Goal: Task Accomplishment & Management: Manage account settings

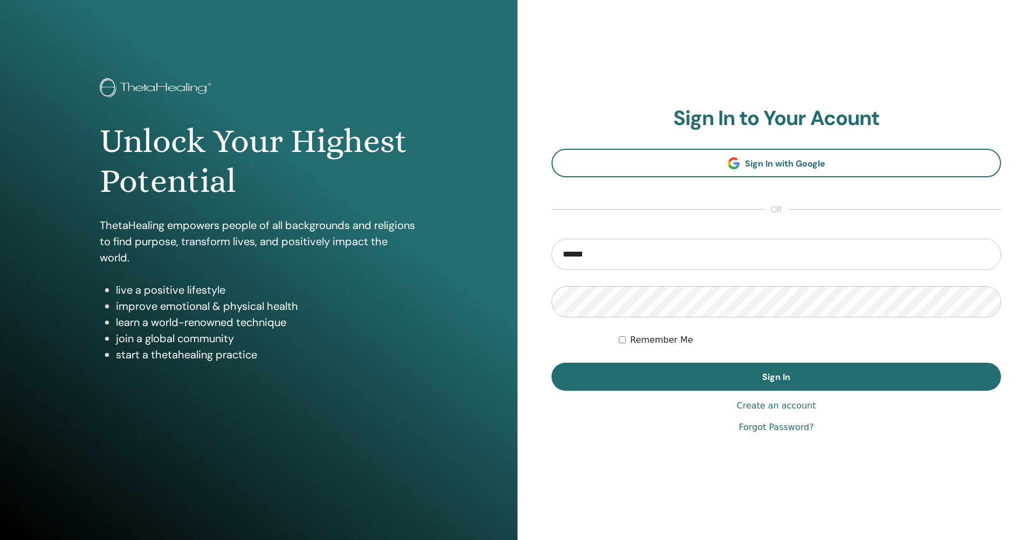
type input "**********"
click at [647, 362] on form "**********" at bounding box center [777, 315] width 450 height 152
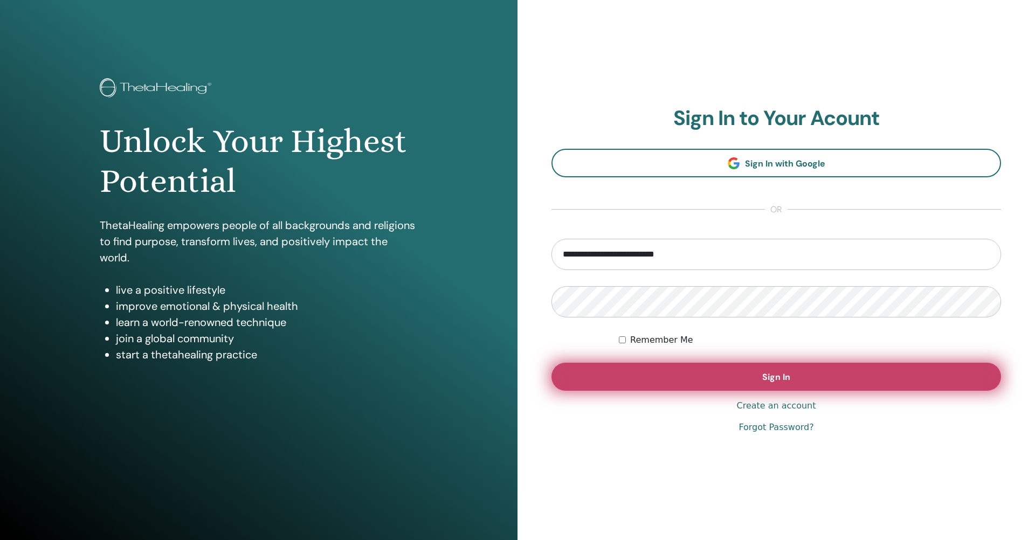
drag, startPoint x: 645, startPoint y: 375, endPoint x: 639, endPoint y: 381, distance: 8.8
click at [645, 375] on button "Sign In" at bounding box center [777, 377] width 450 height 28
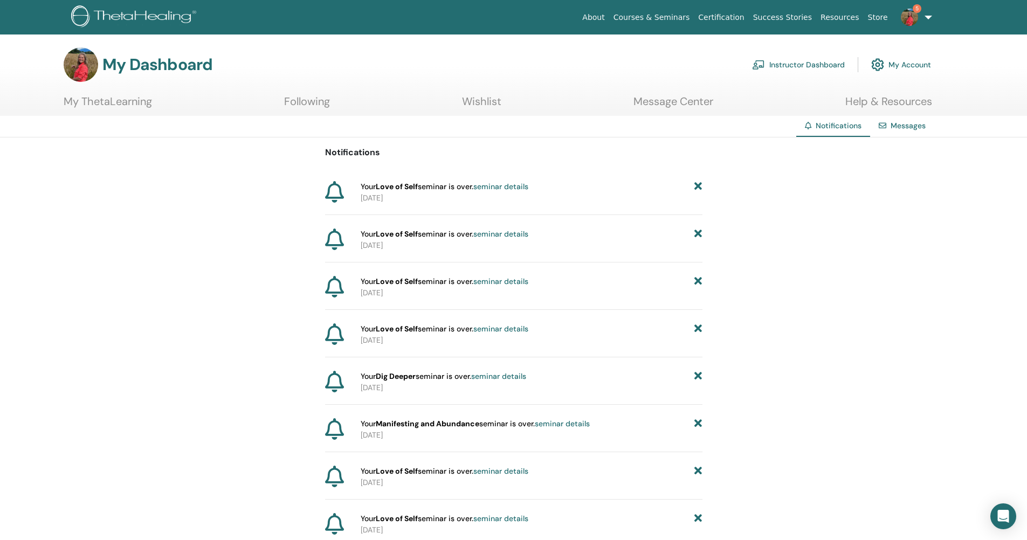
click at [916, 18] on img at bounding box center [909, 17] width 17 height 17
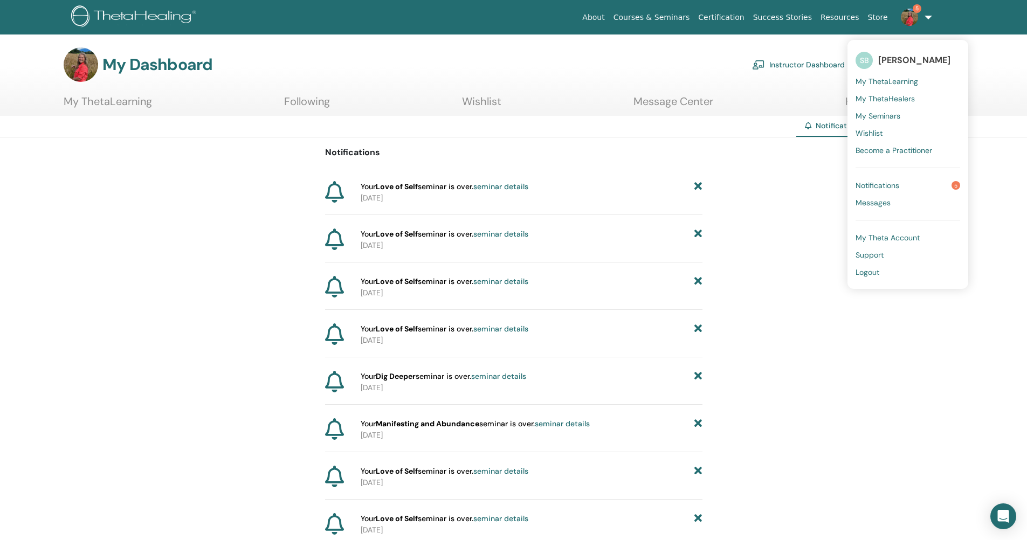
click at [880, 238] on span "My Theta Account" at bounding box center [888, 238] width 64 height 10
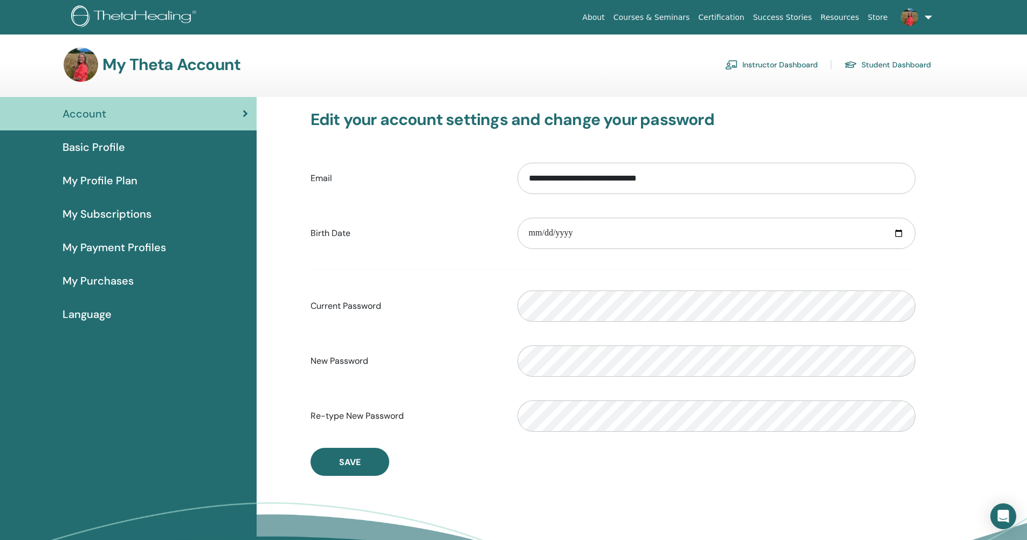
click at [103, 148] on span "Basic Profile" at bounding box center [94, 147] width 63 height 16
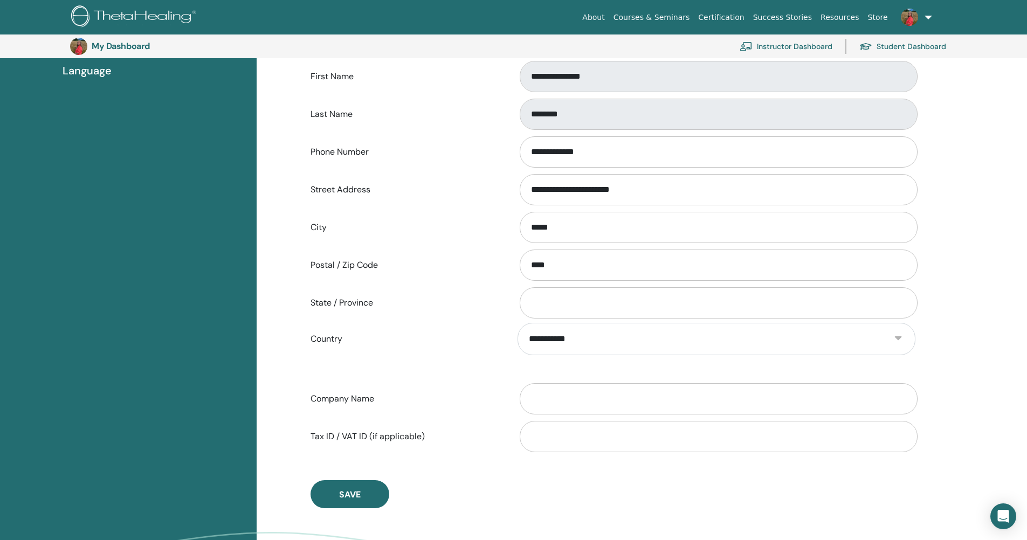
scroll to position [97, 0]
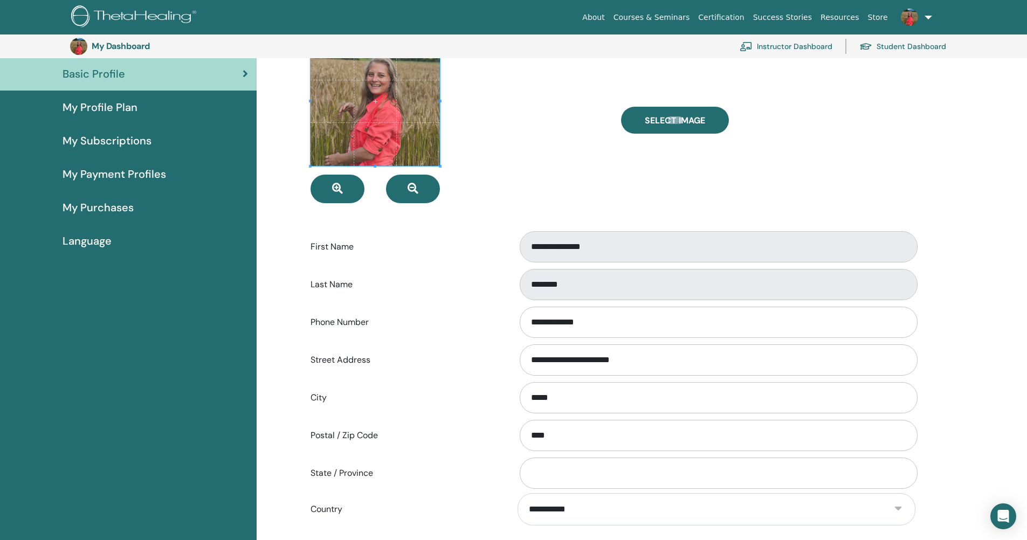
click at [128, 115] on span "My Profile Plan" at bounding box center [100, 107] width 75 height 16
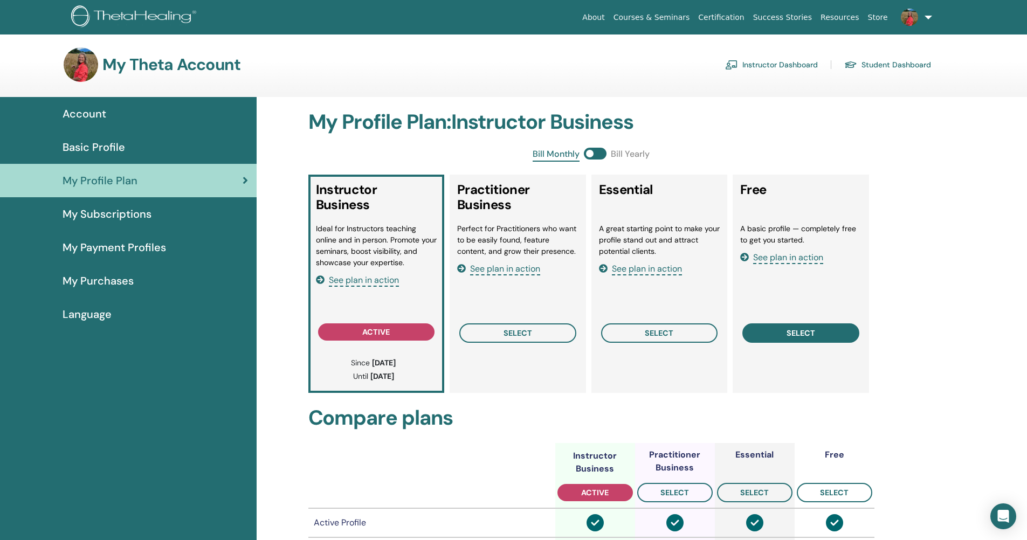
click at [799, 338] on button "select" at bounding box center [800, 332] width 117 height 19
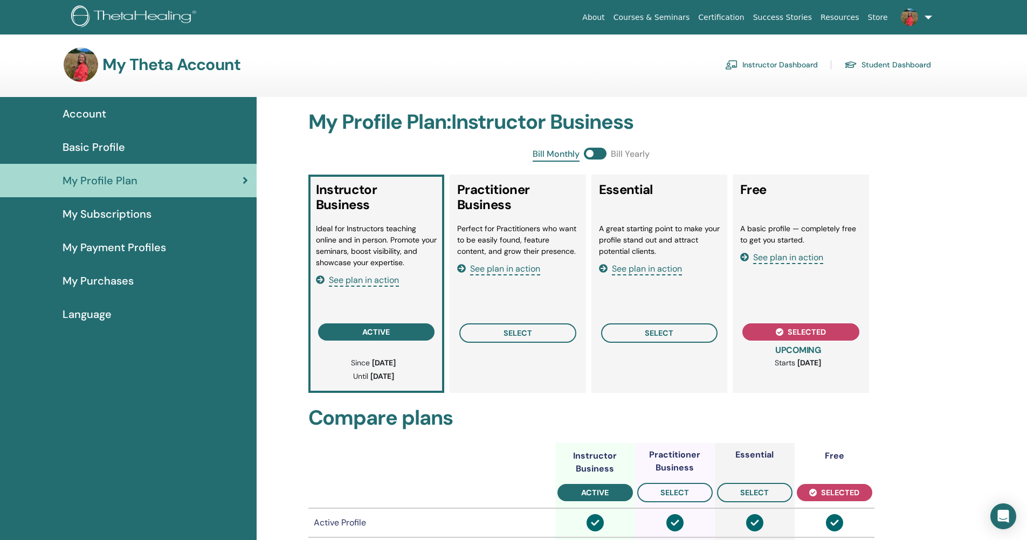
click at [601, 156] on span at bounding box center [595, 154] width 23 height 12
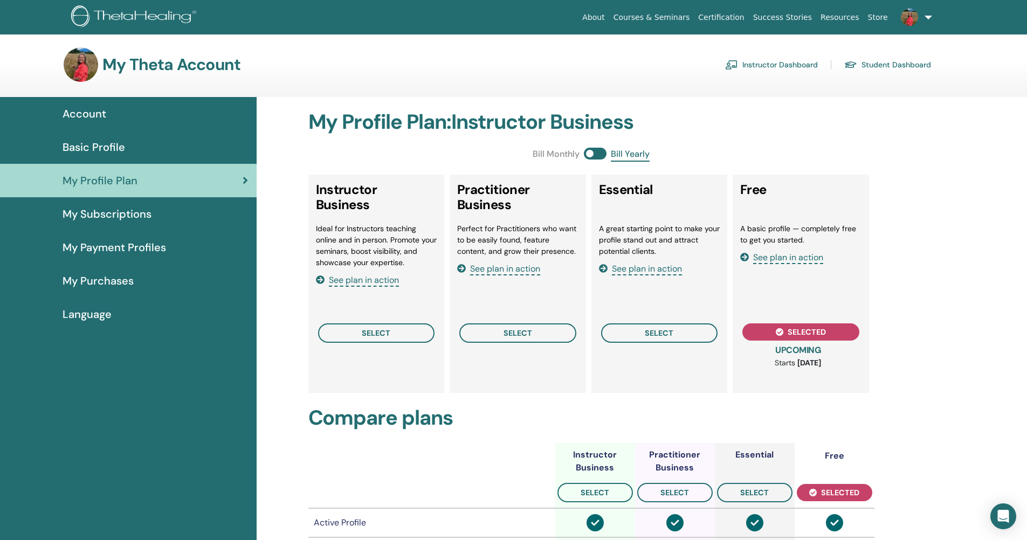
click at [601, 156] on span at bounding box center [595, 154] width 23 height 12
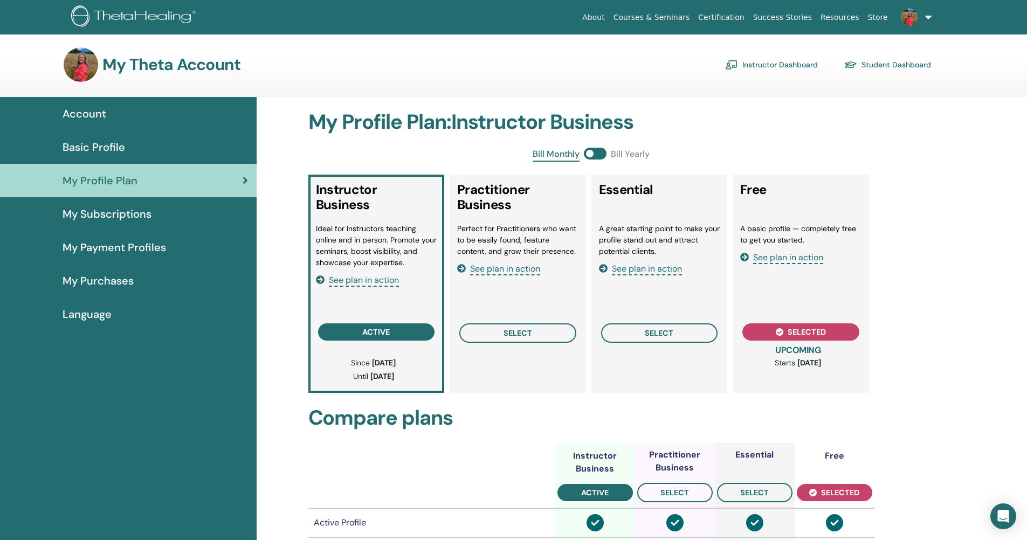
click at [105, 212] on span "My Subscriptions" at bounding box center [107, 214] width 89 height 16
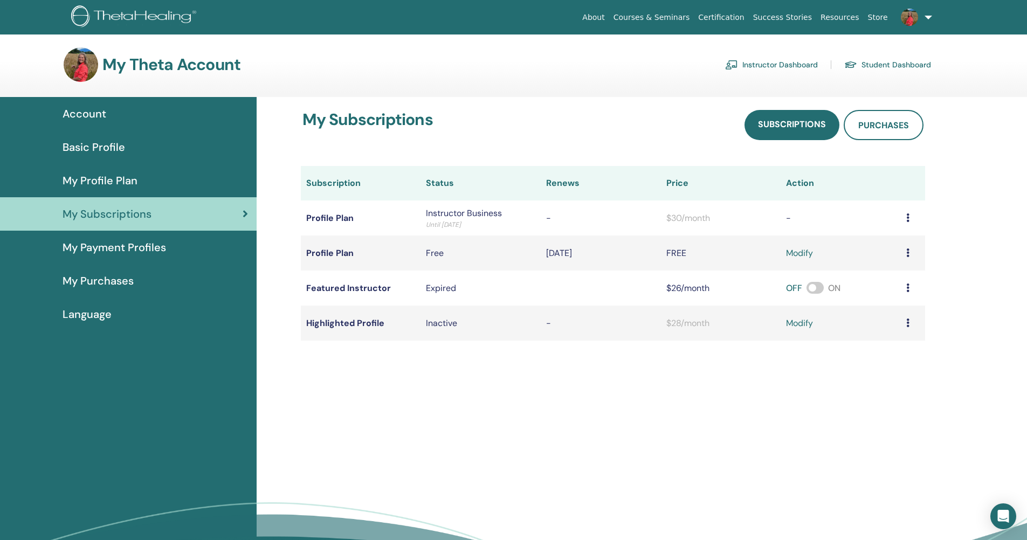
click at [117, 253] on span "My Payment Profiles" at bounding box center [115, 247] width 104 height 16
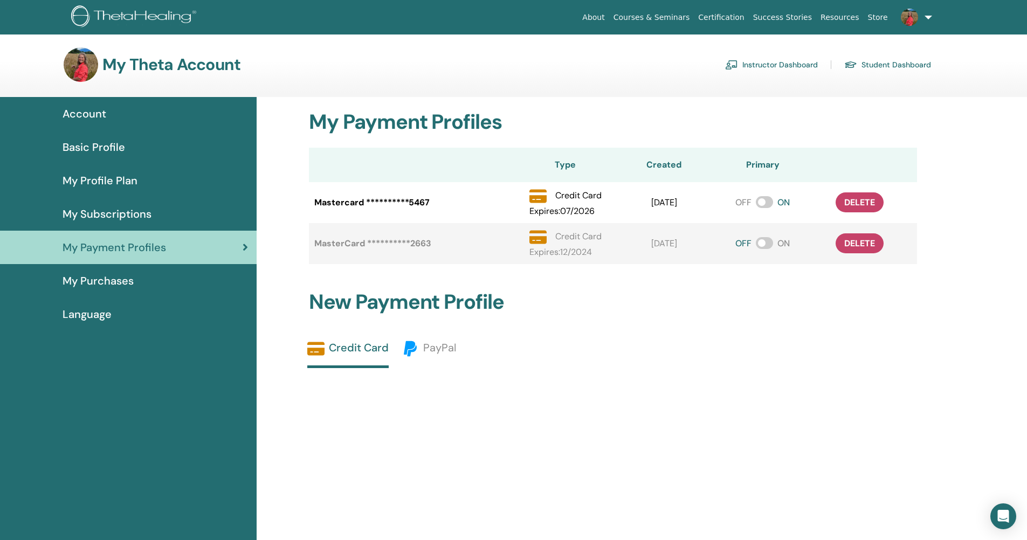
click at [763, 201] on span at bounding box center [764, 202] width 17 height 12
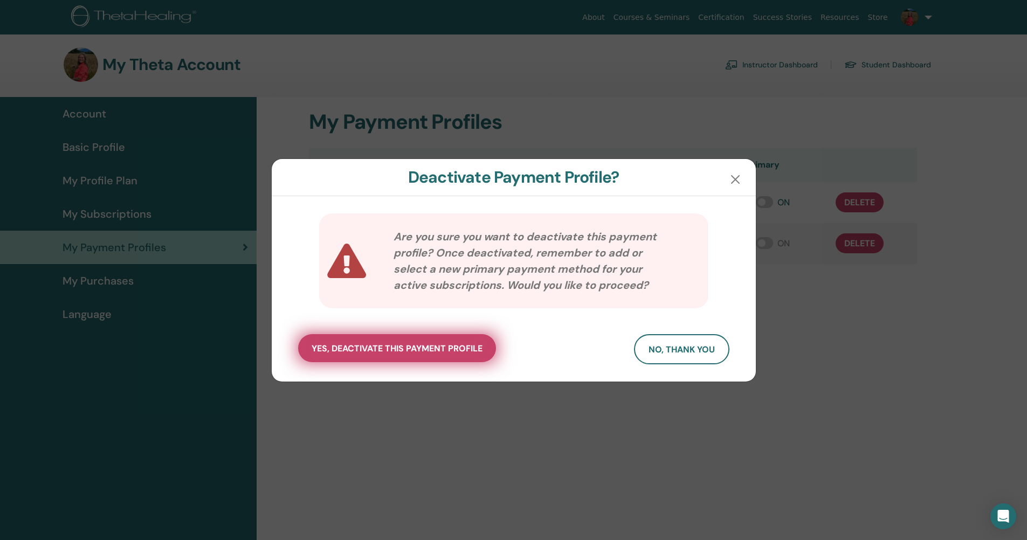
click at [421, 353] on span "yes, deactivate this payment profile" at bounding box center [397, 348] width 171 height 11
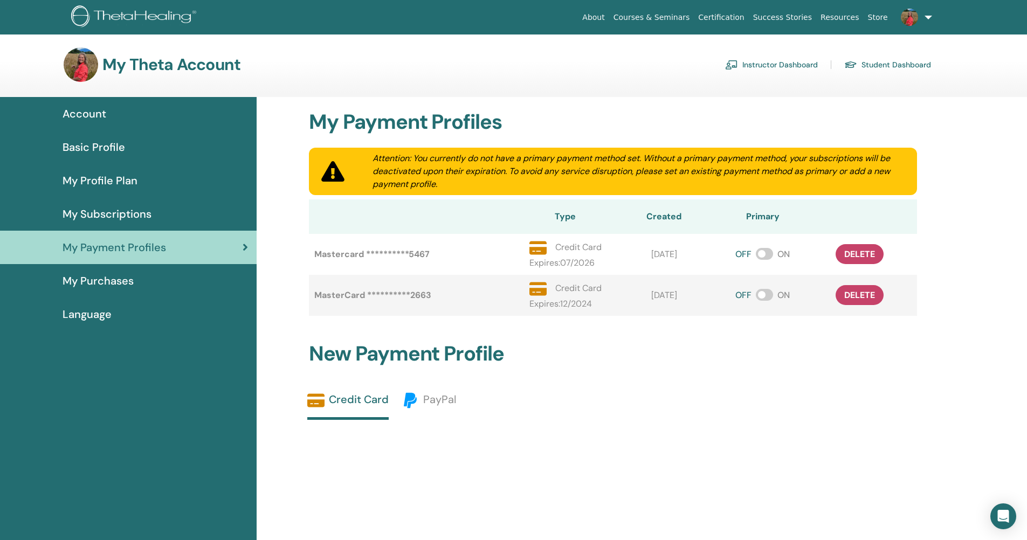
click at [126, 286] on span "My Purchases" at bounding box center [98, 281] width 71 height 16
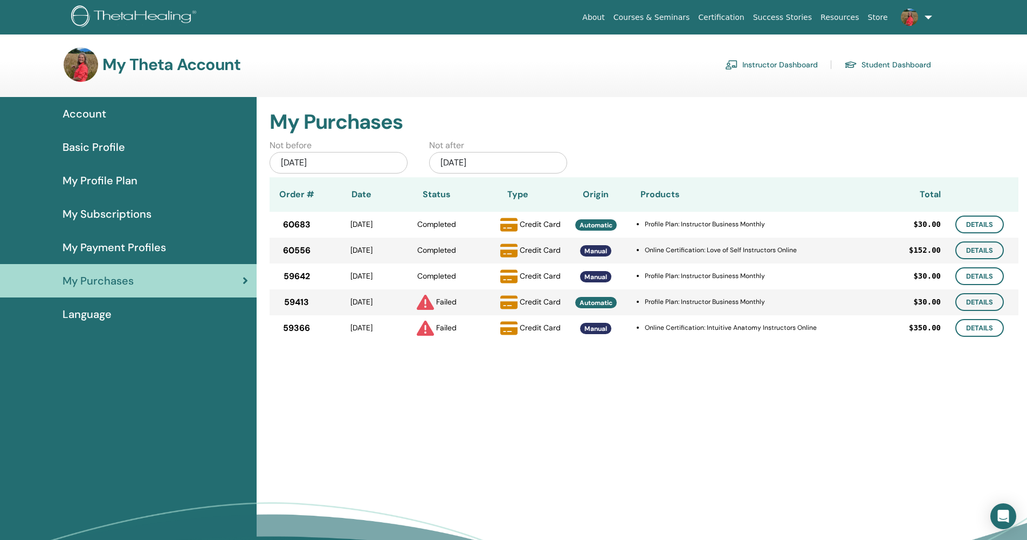
click at [134, 316] on div "Language" at bounding box center [128, 314] width 239 height 16
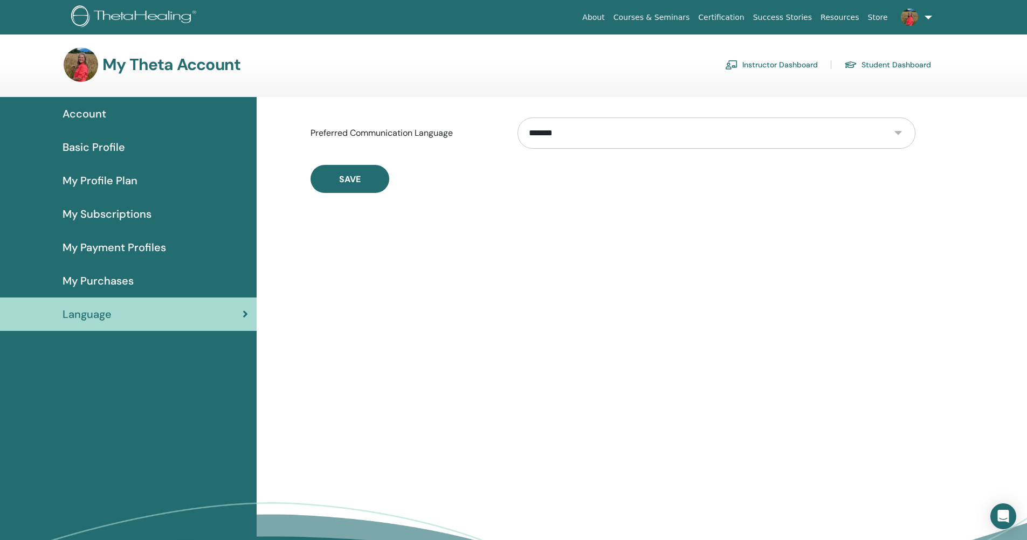
click at [119, 147] on span "Basic Profile" at bounding box center [94, 147] width 63 height 16
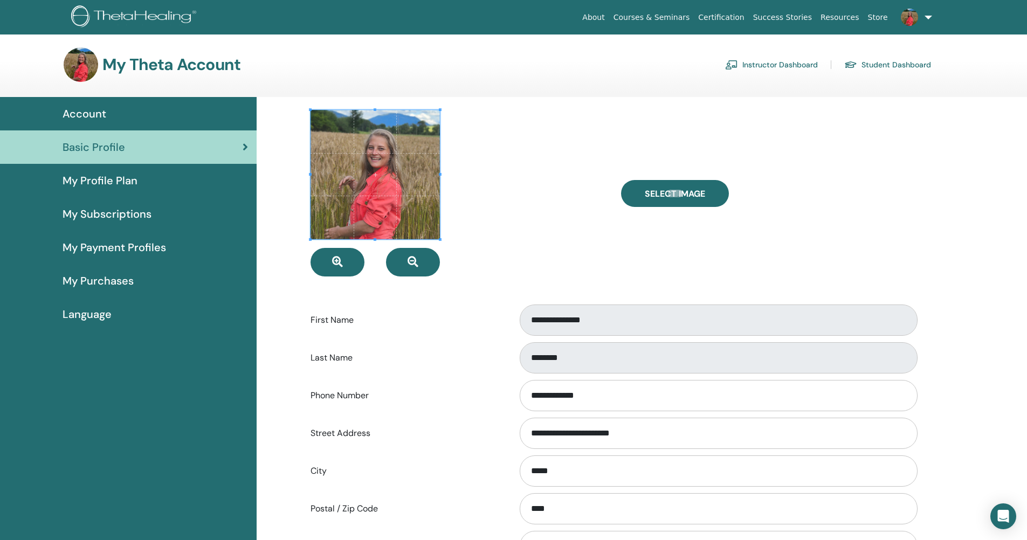
click at [136, 185] on div "My Profile Plan" at bounding box center [128, 181] width 239 height 16
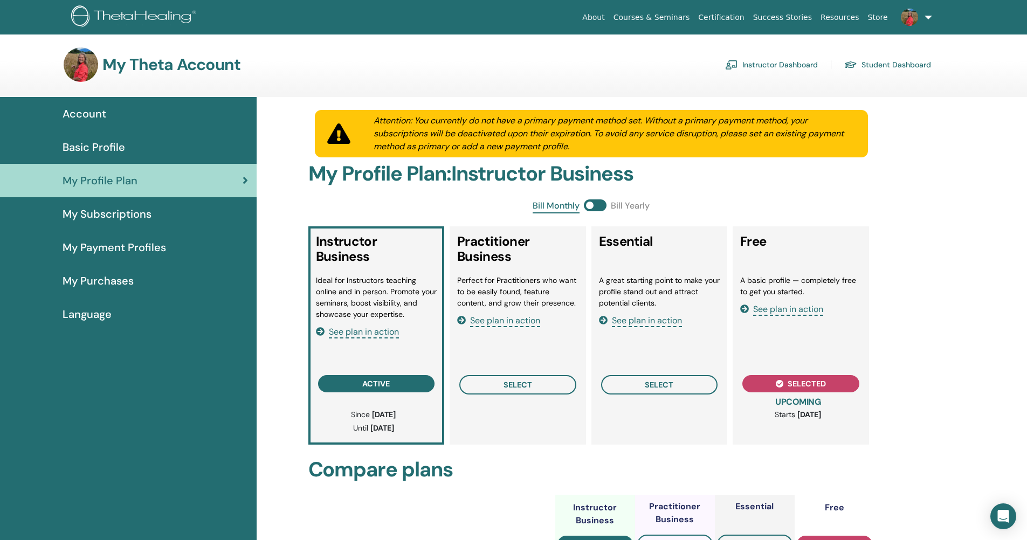
click at [137, 117] on div "Account" at bounding box center [128, 114] width 239 height 16
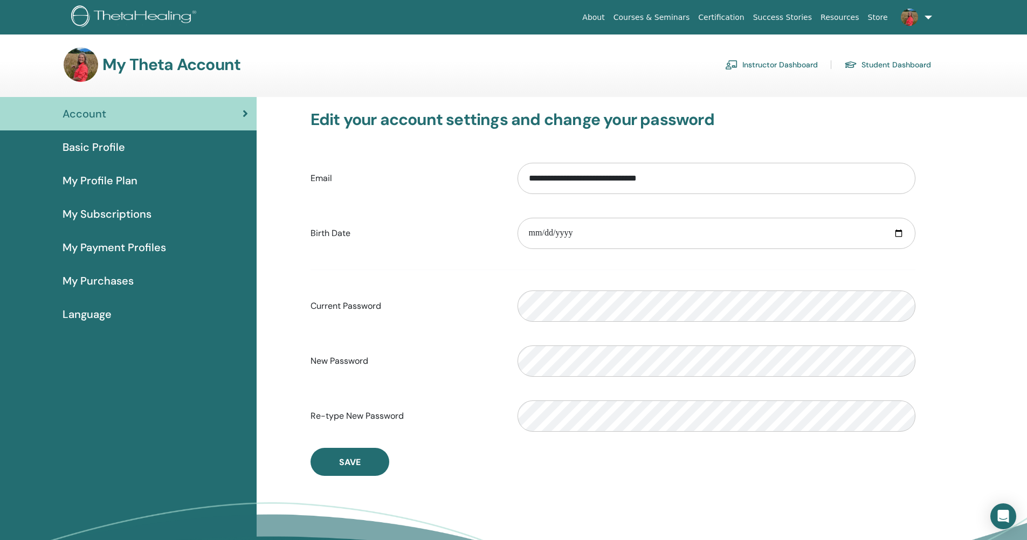
click at [123, 150] on span "Basic Profile" at bounding box center [94, 147] width 63 height 16
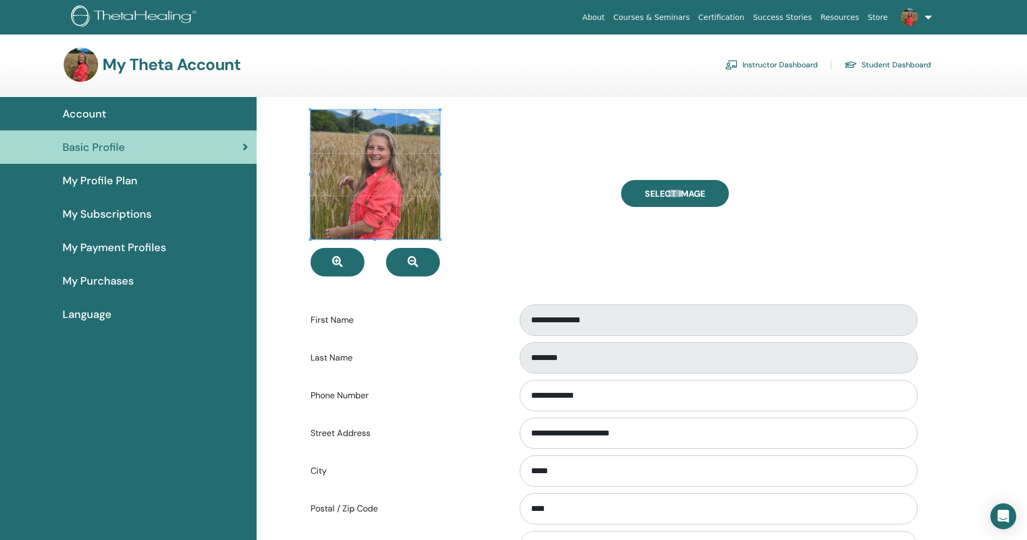
click at [192, 113] on div "Account" at bounding box center [128, 114] width 239 height 16
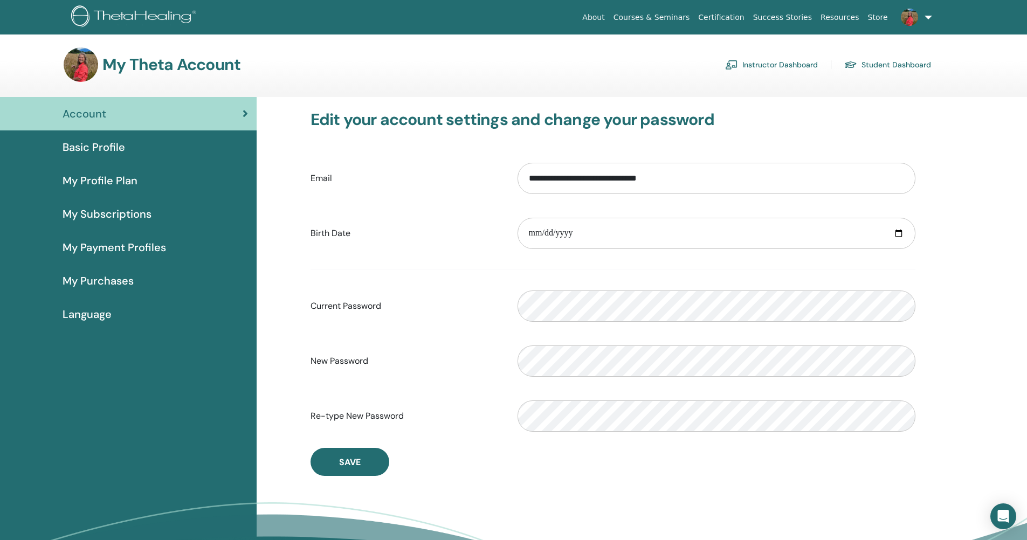
click at [196, 157] on link "Basic Profile" at bounding box center [128, 146] width 257 height 33
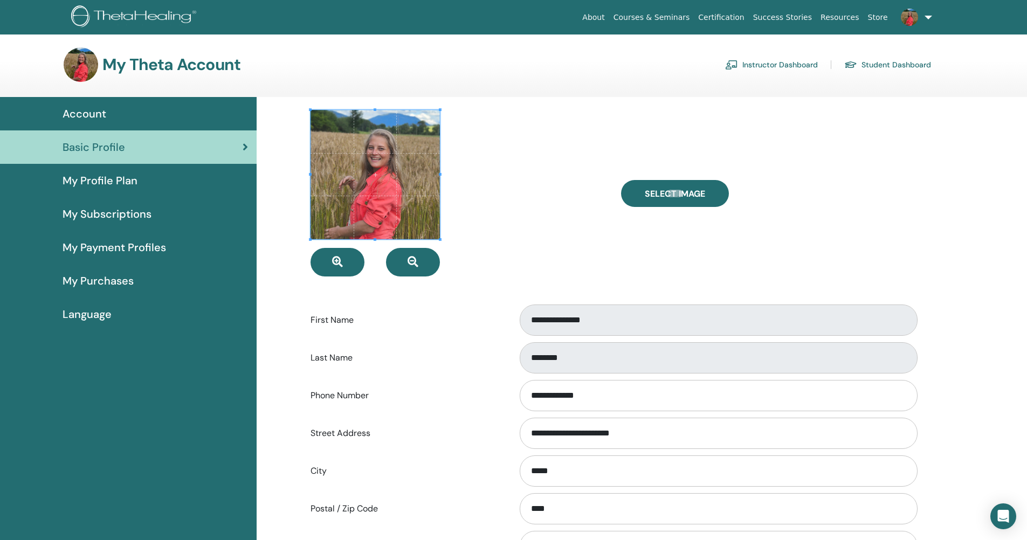
click at [181, 174] on div "My Profile Plan" at bounding box center [128, 181] width 239 height 16
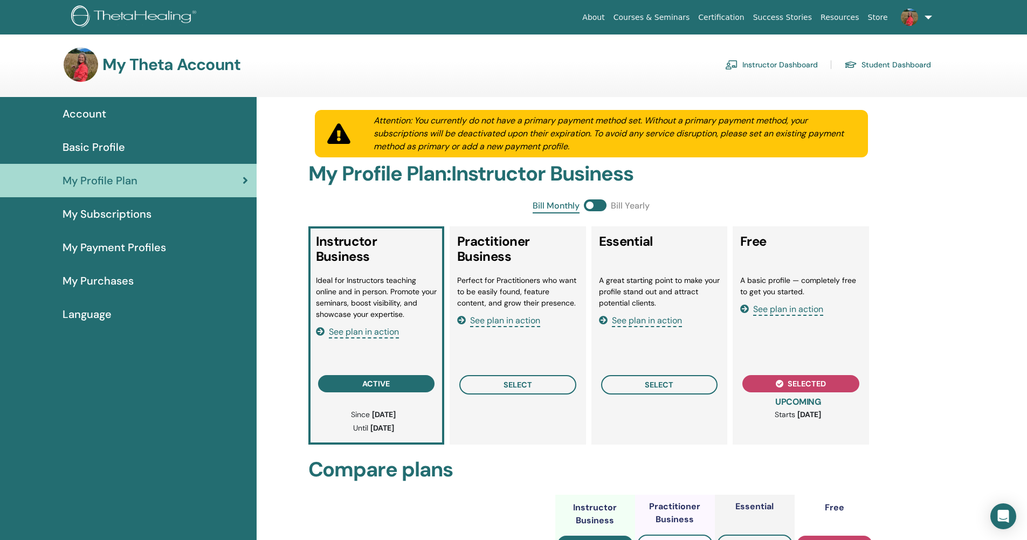
click at [209, 116] on div "Account" at bounding box center [128, 114] width 239 height 16
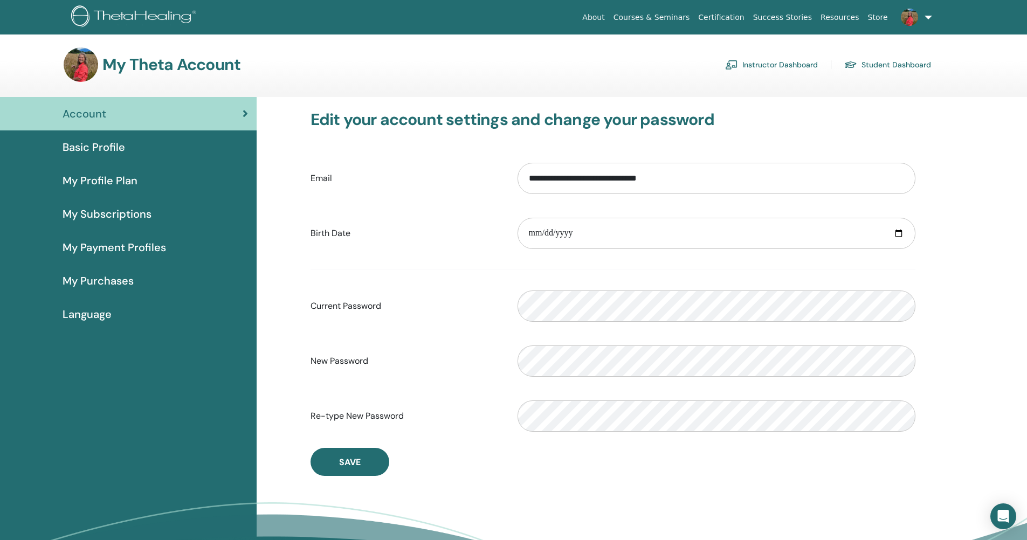
click at [198, 135] on link "Basic Profile" at bounding box center [128, 146] width 257 height 33
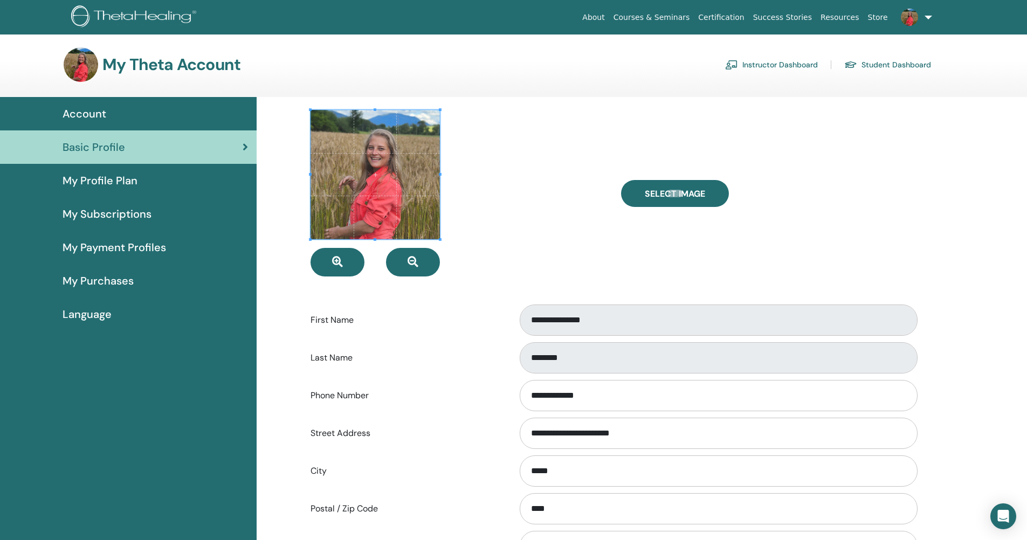
click at [161, 184] on div "My Profile Plan" at bounding box center [128, 181] width 239 height 16
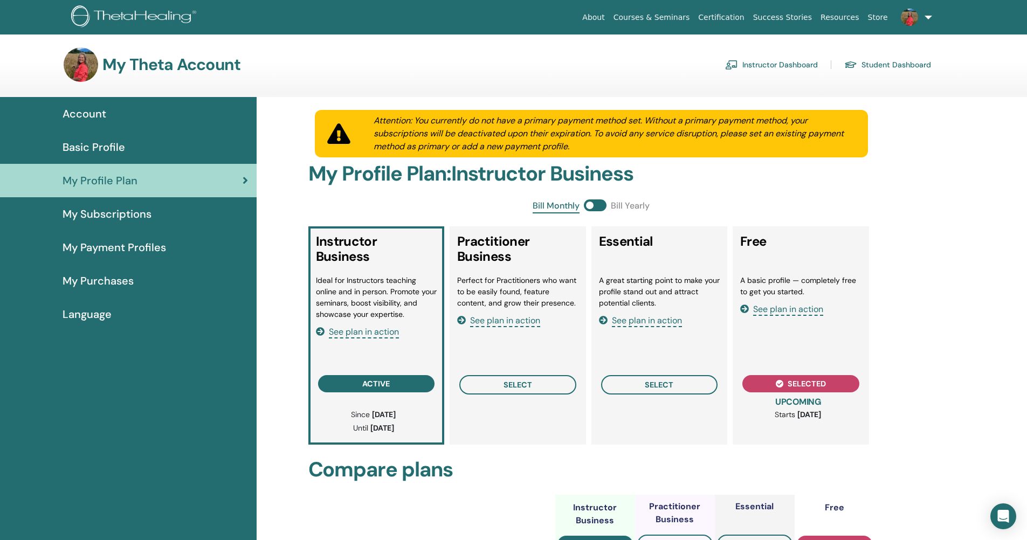
click at [127, 268] on link "My Purchases" at bounding box center [128, 280] width 257 height 33
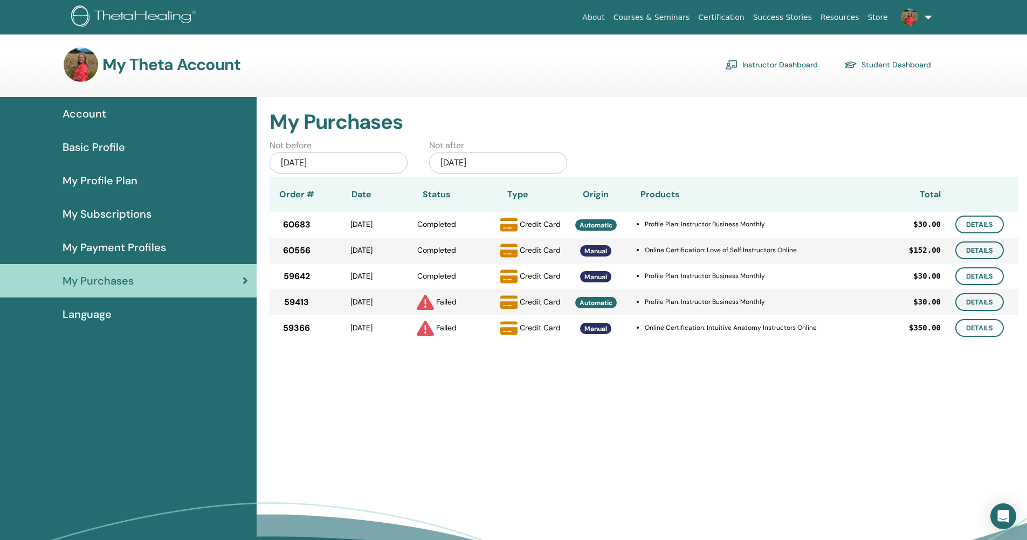
click at [139, 248] on span "My Payment Profiles" at bounding box center [115, 247] width 104 height 16
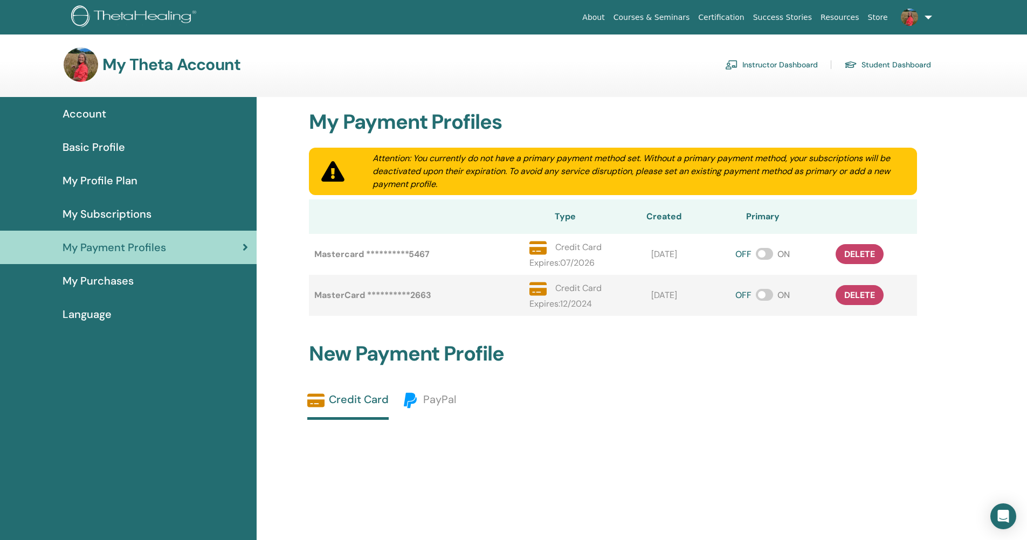
click at [139, 214] on span "My Subscriptions" at bounding box center [107, 214] width 89 height 16
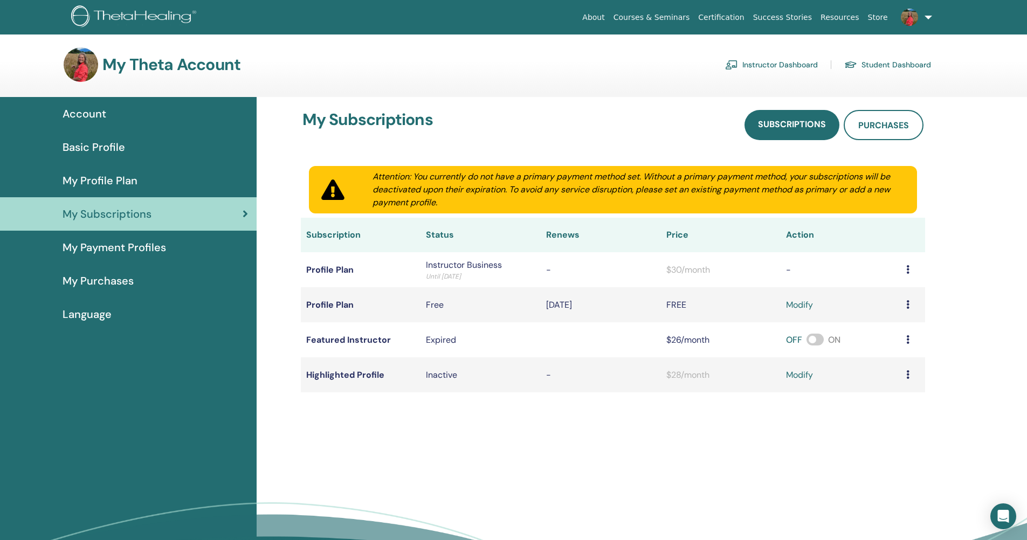
click at [142, 184] on div "My Profile Plan" at bounding box center [128, 181] width 239 height 16
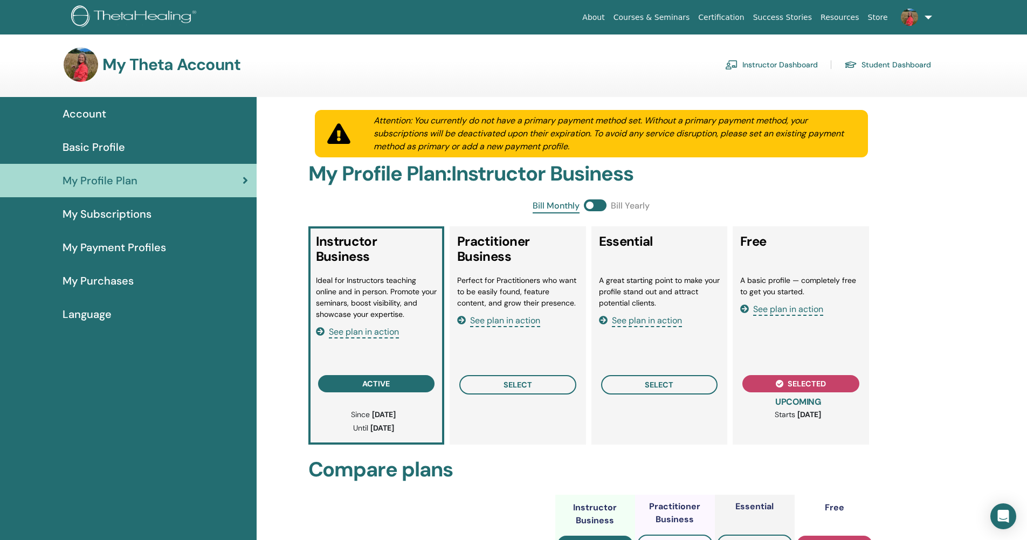
click at [197, 62] on h3 "My Theta Account" at bounding box center [171, 64] width 138 height 19
click at [89, 107] on span "Account" at bounding box center [85, 114] width 44 height 16
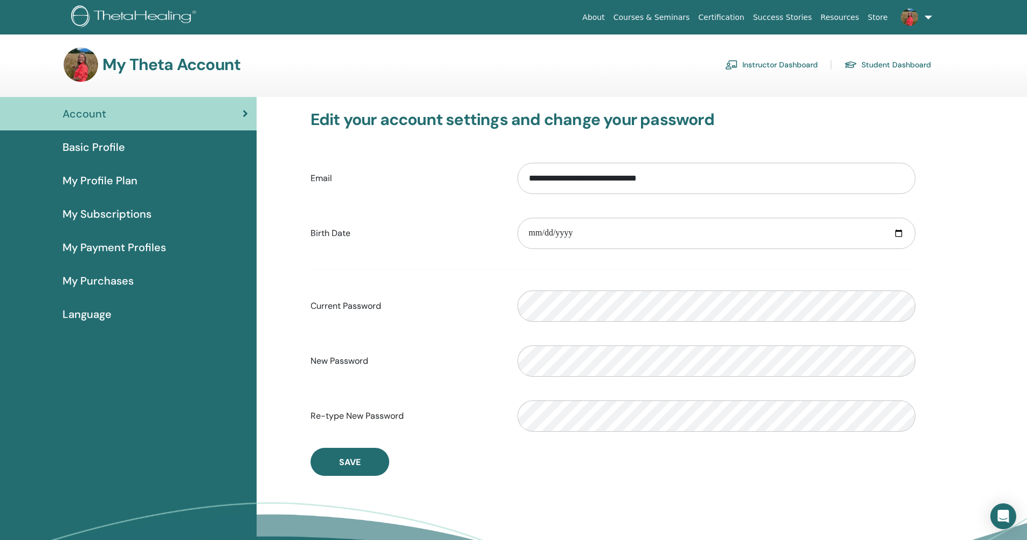
click at [146, 152] on div "Basic Profile" at bounding box center [128, 147] width 239 height 16
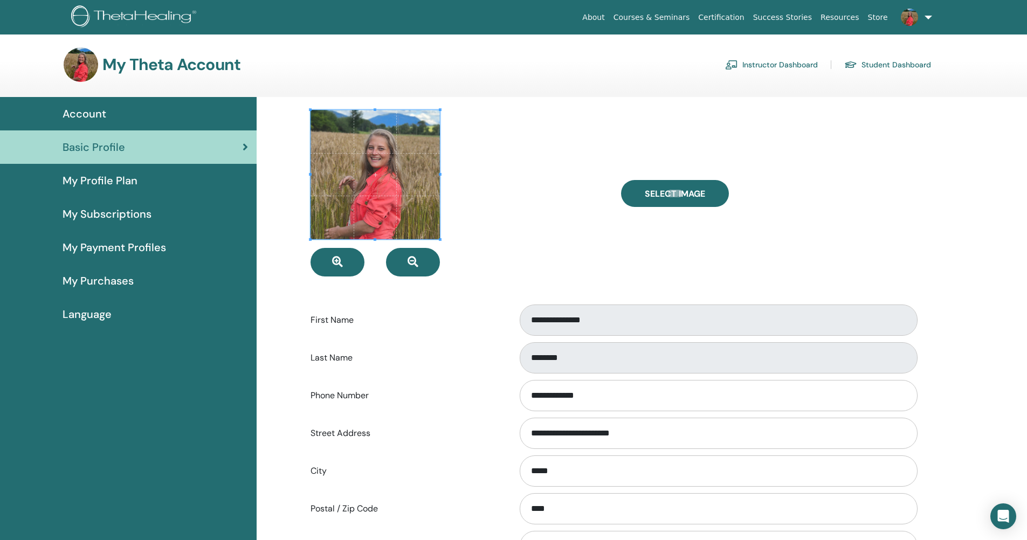
click at [113, 173] on span "My Profile Plan" at bounding box center [100, 181] width 75 height 16
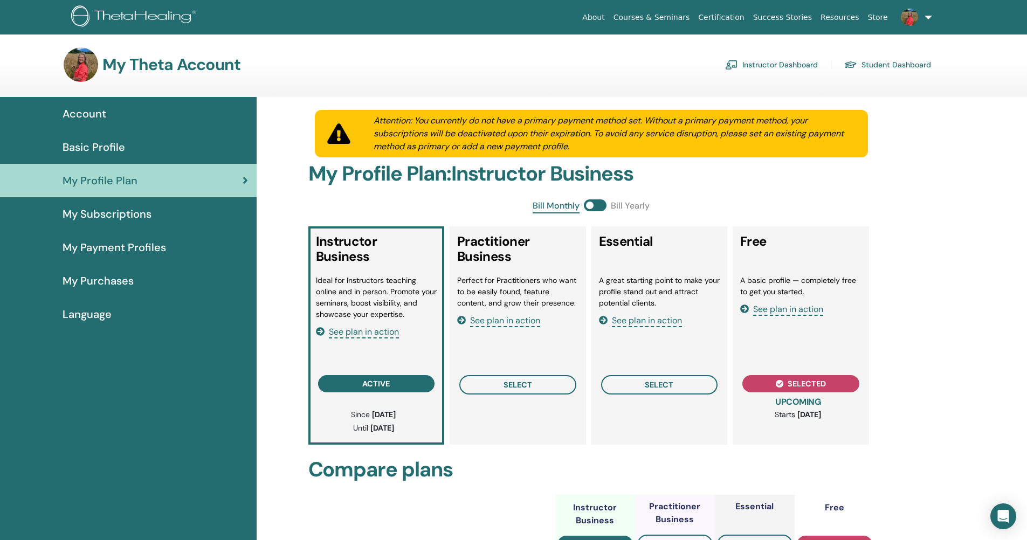
click at [135, 216] on span "My Subscriptions" at bounding box center [107, 214] width 89 height 16
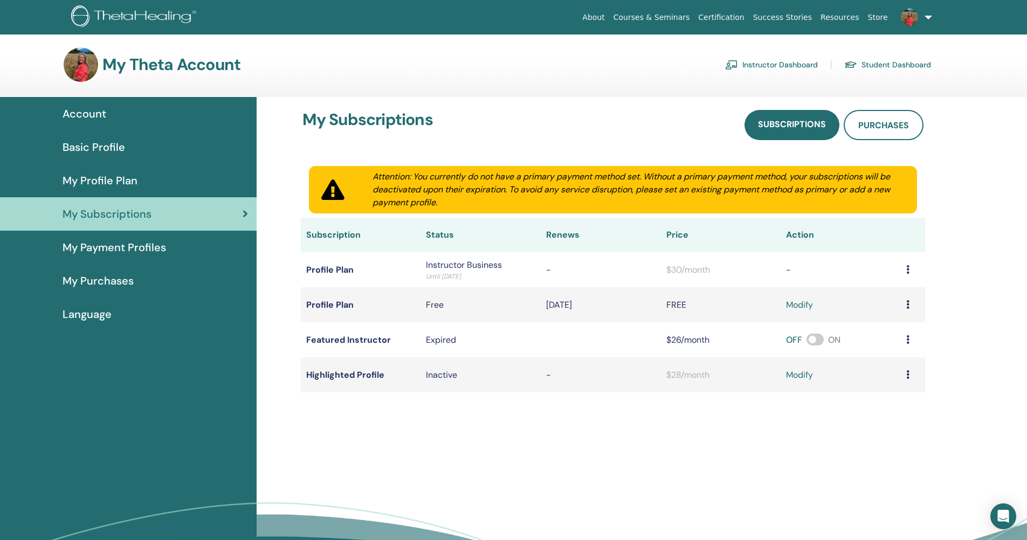
click at [163, 250] on span "My Payment Profiles" at bounding box center [115, 247] width 104 height 16
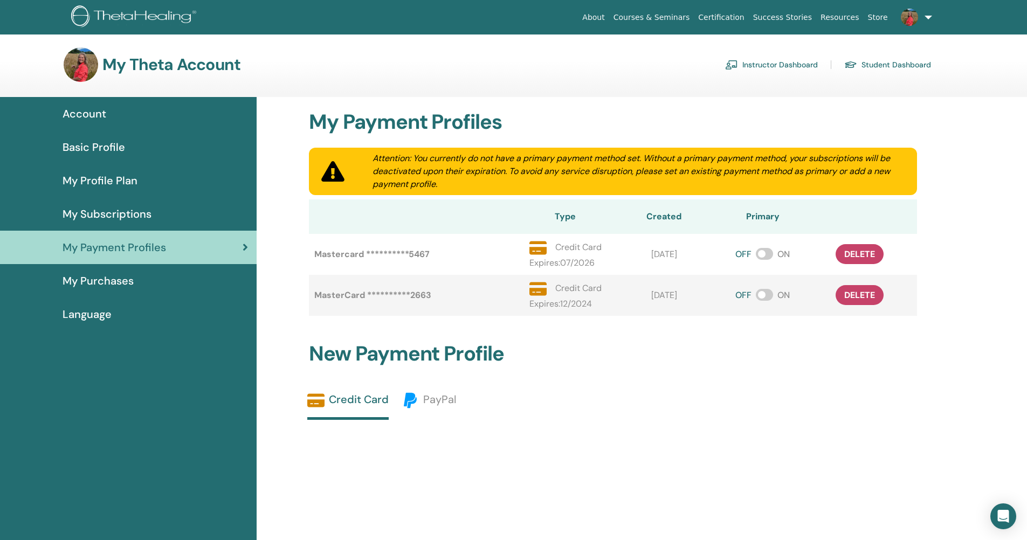
click at [154, 283] on div "My Purchases" at bounding box center [128, 281] width 239 height 16
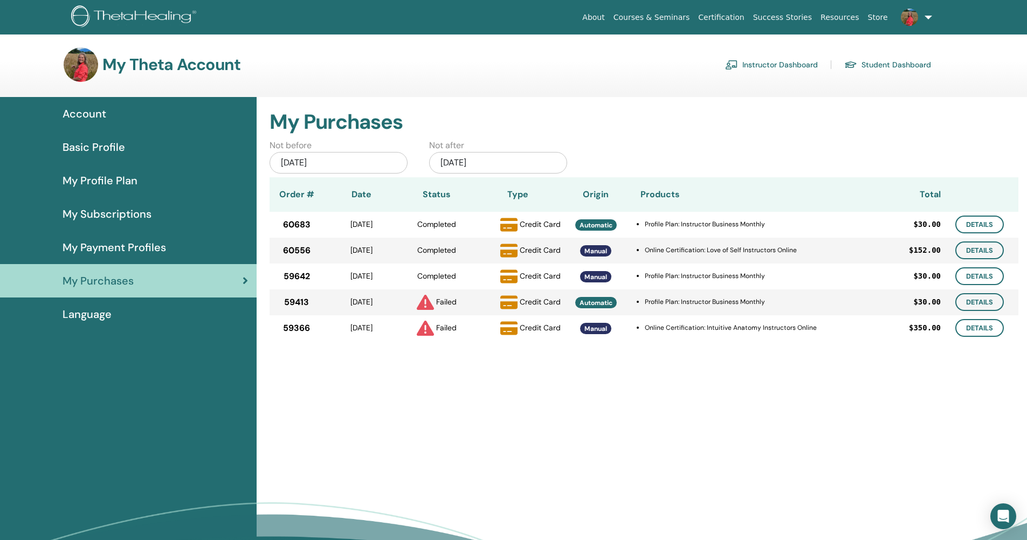
click at [918, 13] on span at bounding box center [910, 16] width 26 height 9
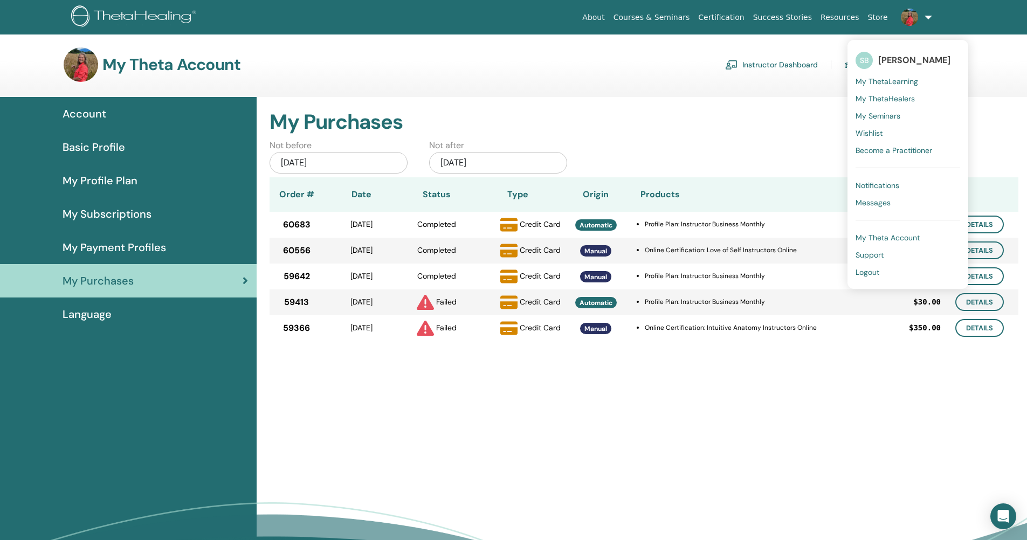
click at [883, 237] on span "My Theta Account" at bounding box center [888, 238] width 64 height 10
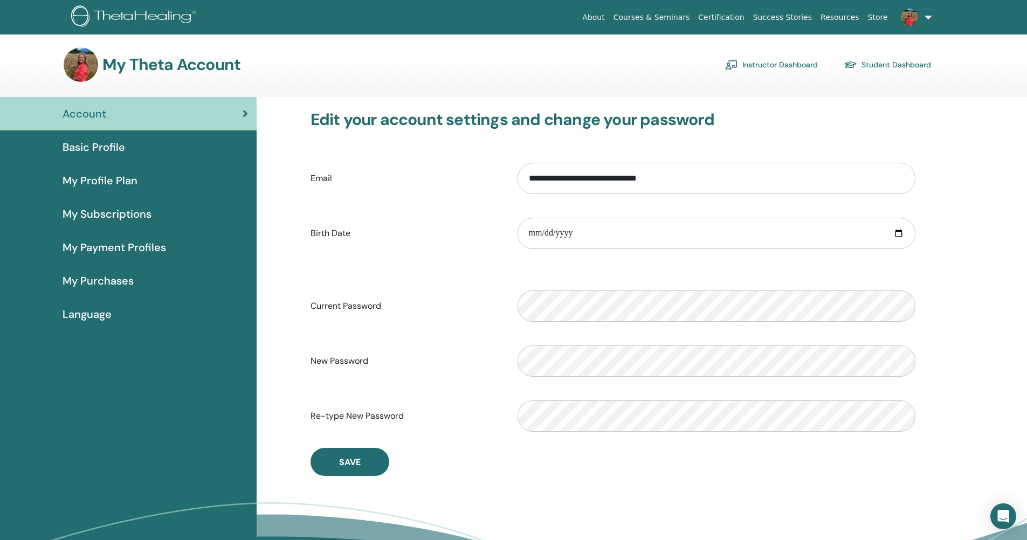
click at [177, 147] on div "Basic Profile" at bounding box center [128, 147] width 239 height 16
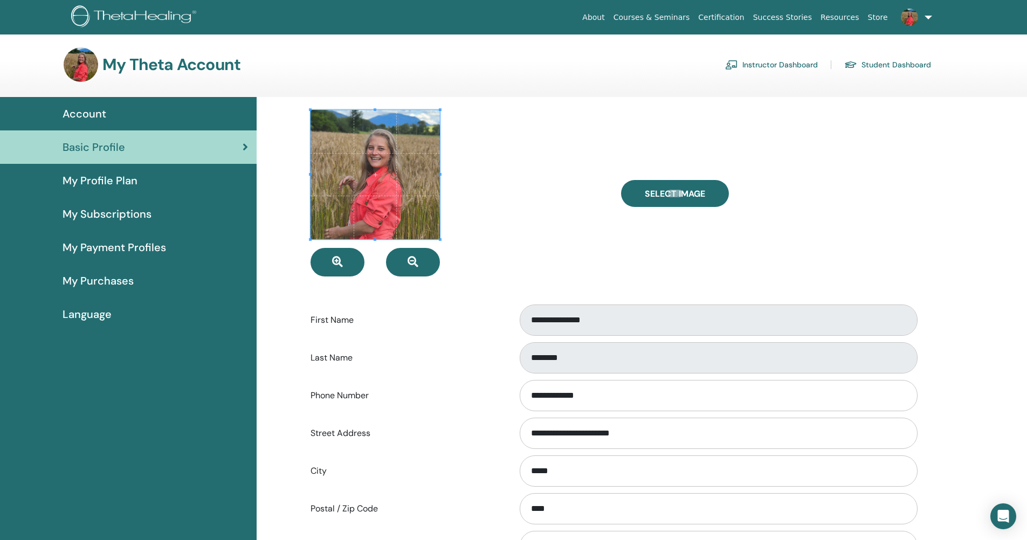
click at [398, 208] on span at bounding box center [375, 174] width 129 height 129
click at [684, 190] on span "Select Image" at bounding box center [675, 193] width 60 height 11
click at [682, 190] on input "Select Image" at bounding box center [675, 194] width 14 height 8
click at [122, 177] on span "My Profile Plan" at bounding box center [100, 181] width 75 height 16
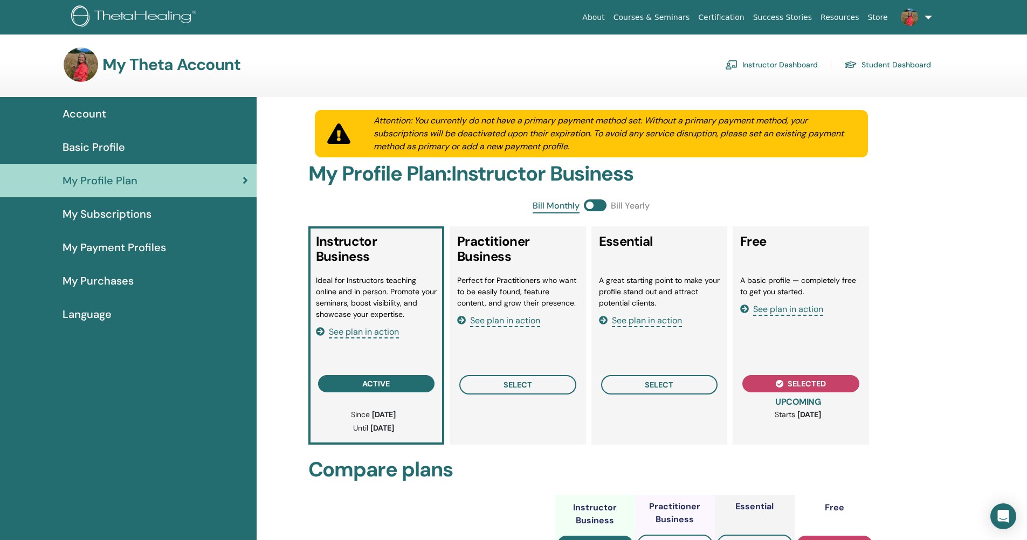
click at [130, 221] on span "My Subscriptions" at bounding box center [107, 214] width 89 height 16
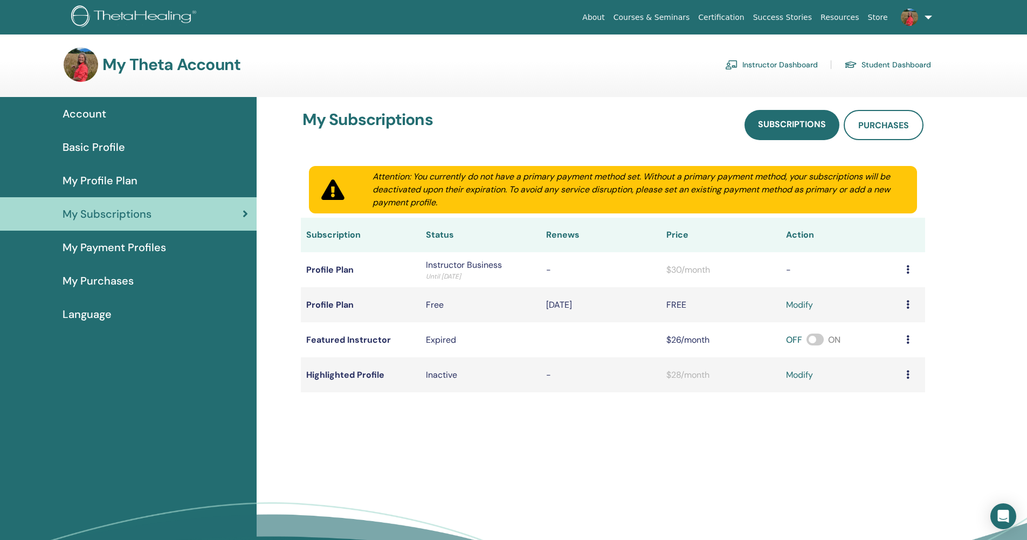
click at [142, 251] on span "My Payment Profiles" at bounding box center [115, 247] width 104 height 16
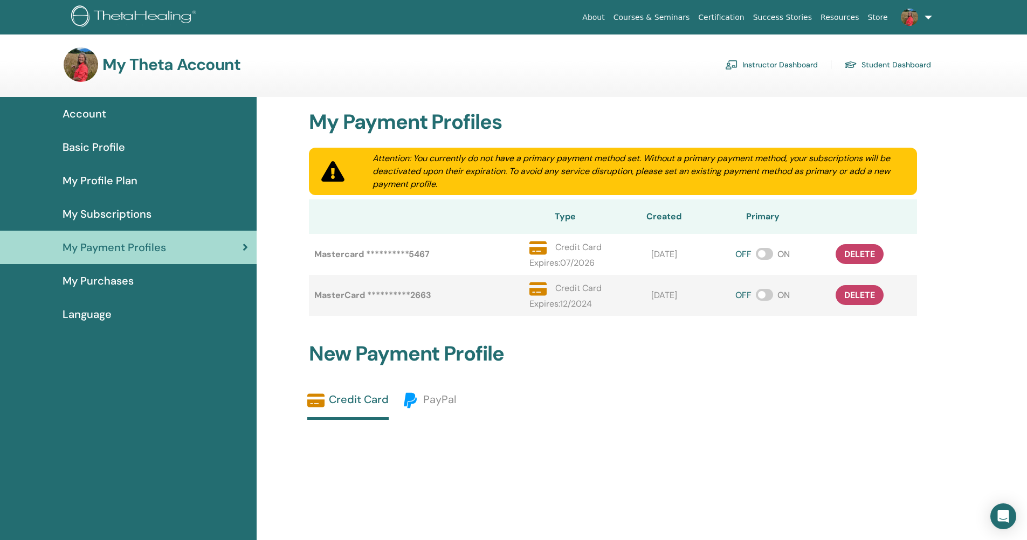
click at [148, 281] on div "My Purchases" at bounding box center [128, 281] width 239 height 16
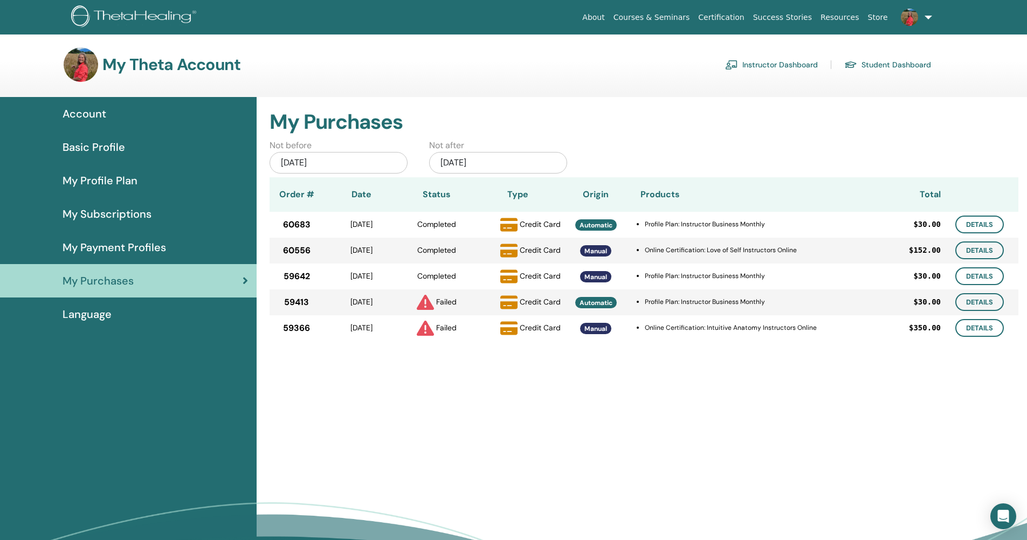
click at [162, 174] on div "My Profile Plan" at bounding box center [128, 181] width 239 height 16
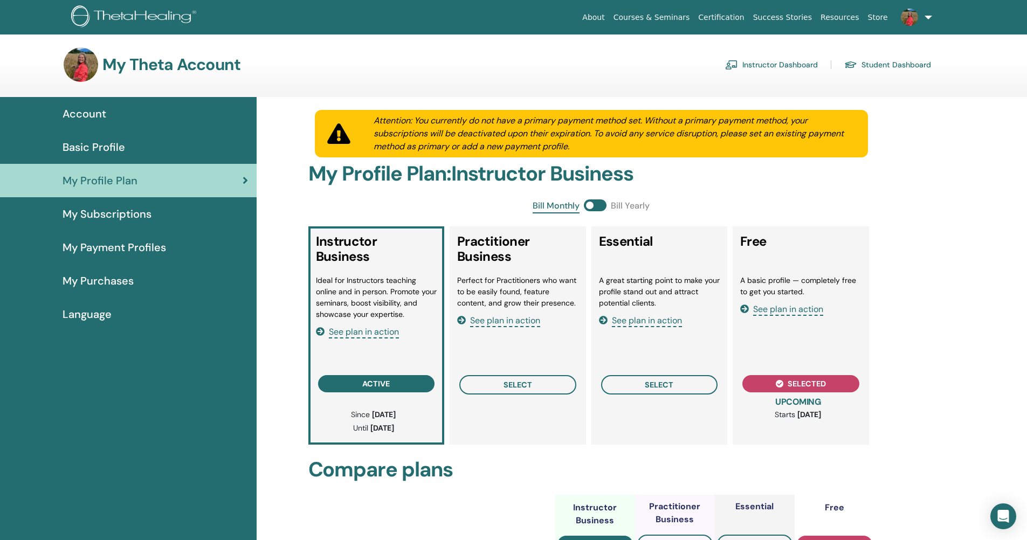
click at [115, 142] on span "Basic Profile" at bounding box center [94, 147] width 63 height 16
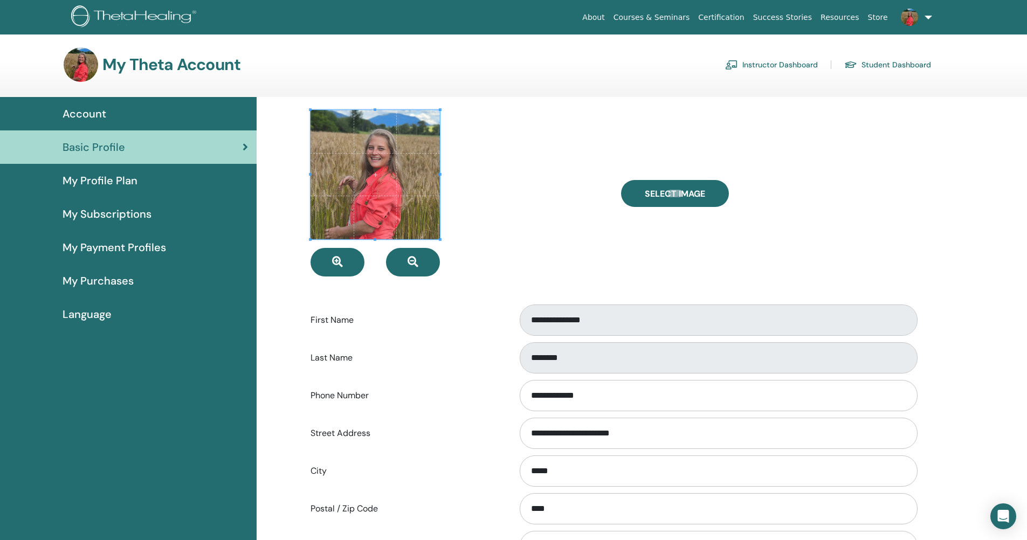
click at [187, 109] on div "Account" at bounding box center [128, 114] width 239 height 16
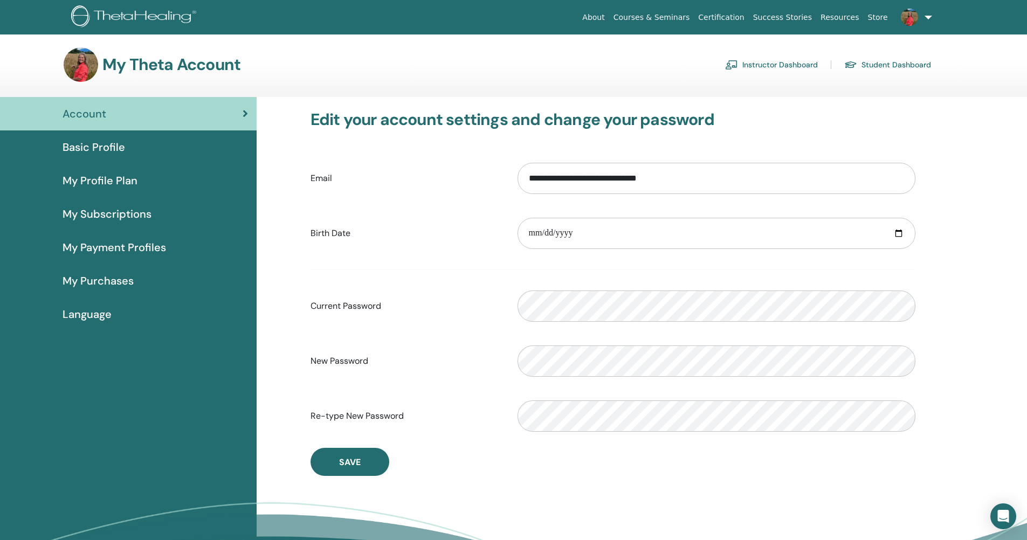
click at [174, 144] on div "Basic Profile" at bounding box center [128, 147] width 239 height 16
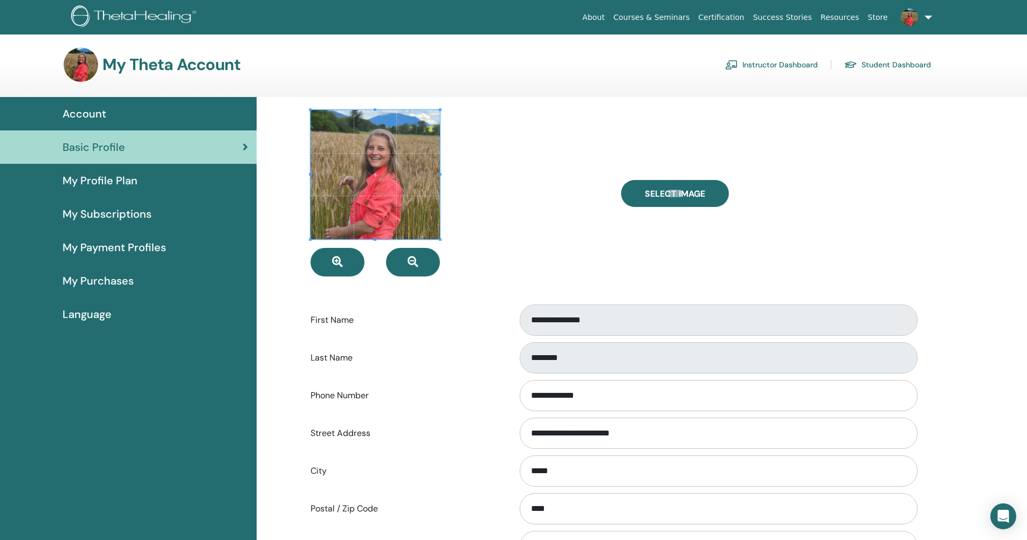
click at [156, 171] on link "My Profile Plan" at bounding box center [128, 180] width 257 height 33
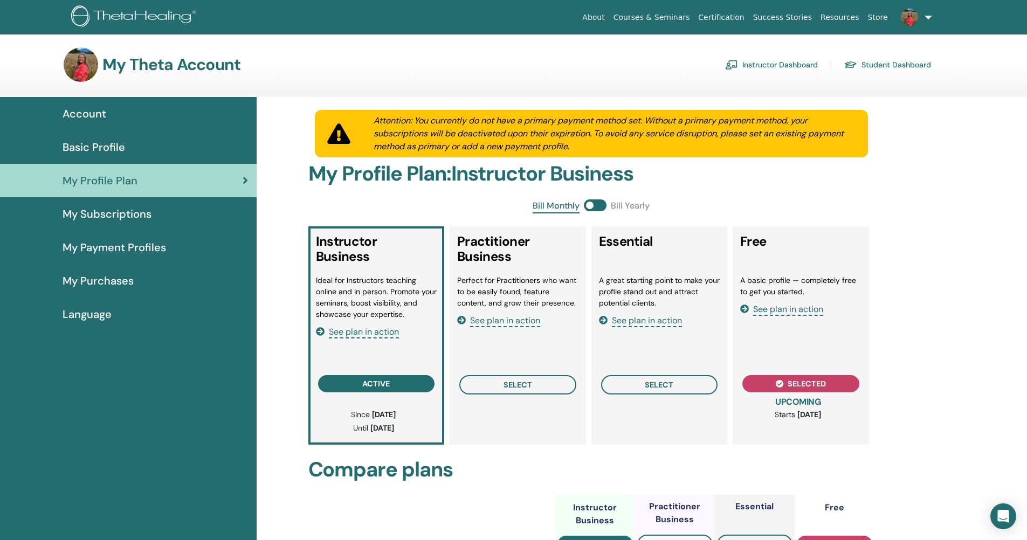
click at [150, 215] on span "My Subscriptions" at bounding box center [107, 214] width 89 height 16
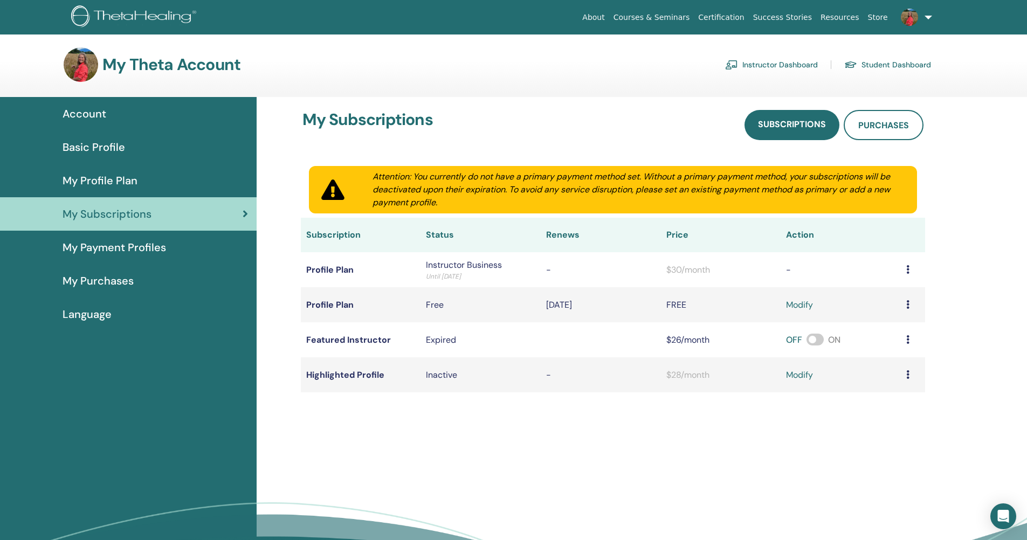
click at [180, 245] on div "My Payment Profiles" at bounding box center [128, 247] width 239 height 16
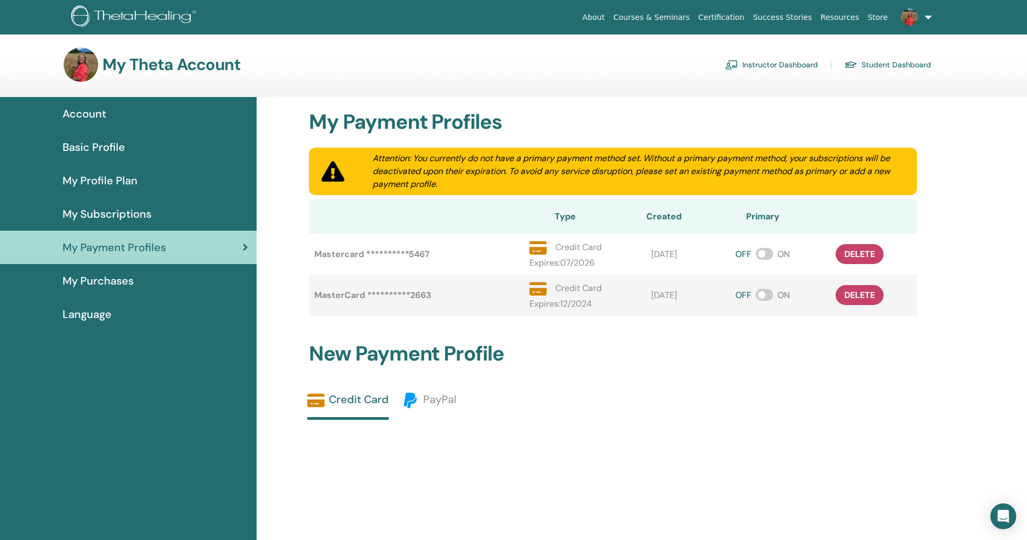
click at [174, 292] on link "My Purchases" at bounding box center [128, 280] width 257 height 33
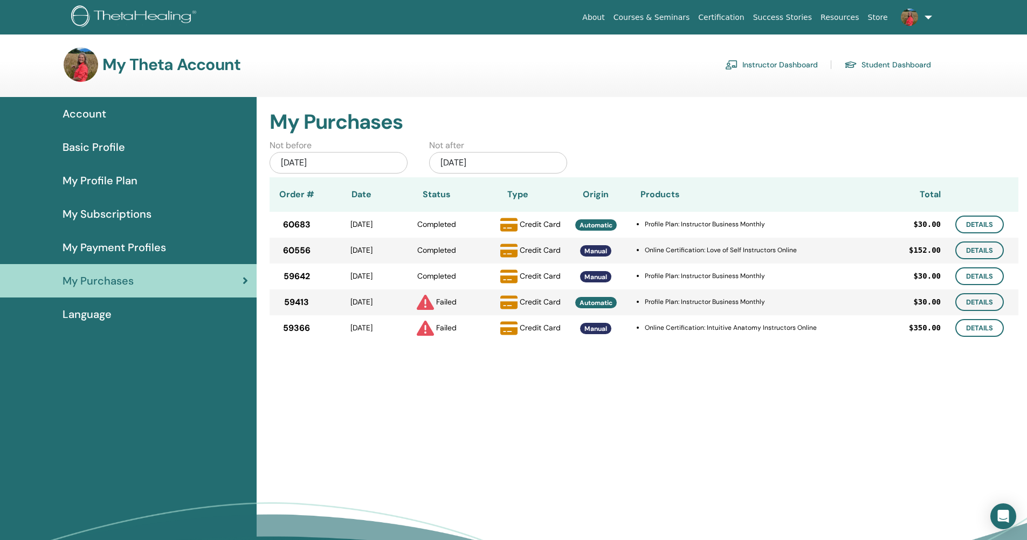
click at [170, 304] on link "Language" at bounding box center [128, 314] width 257 height 33
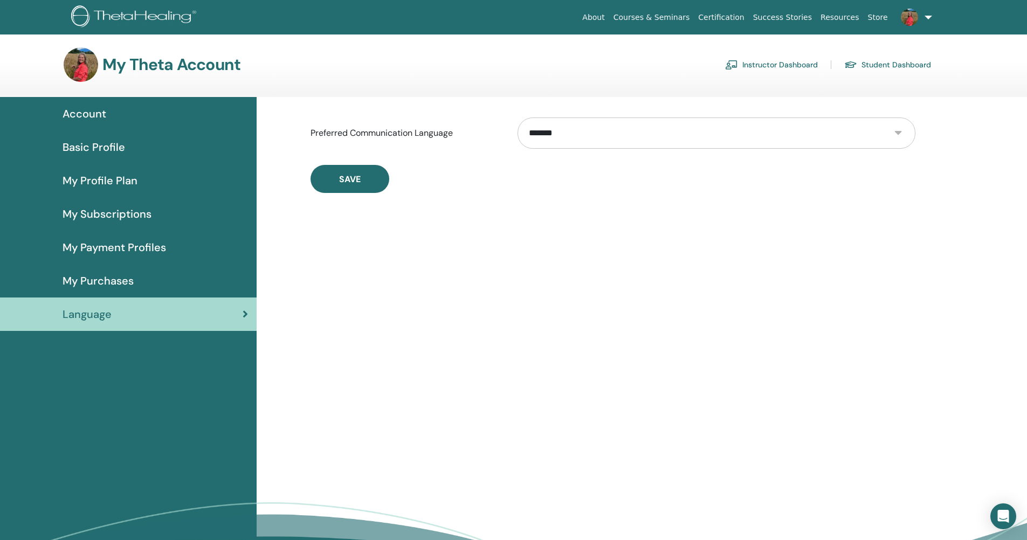
click at [139, 108] on div "Account" at bounding box center [128, 114] width 239 height 16
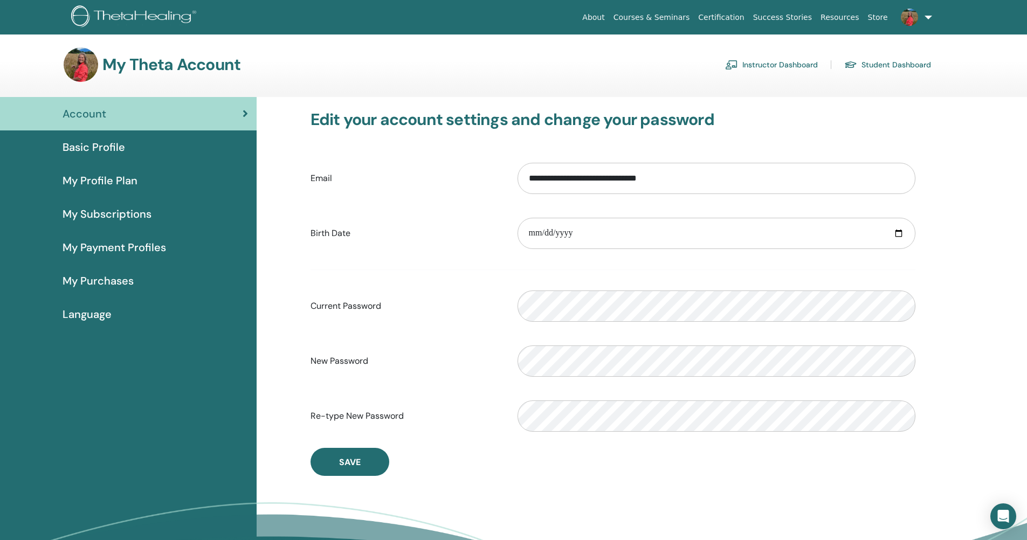
click at [912, 26] on link at bounding box center [914, 17] width 44 height 35
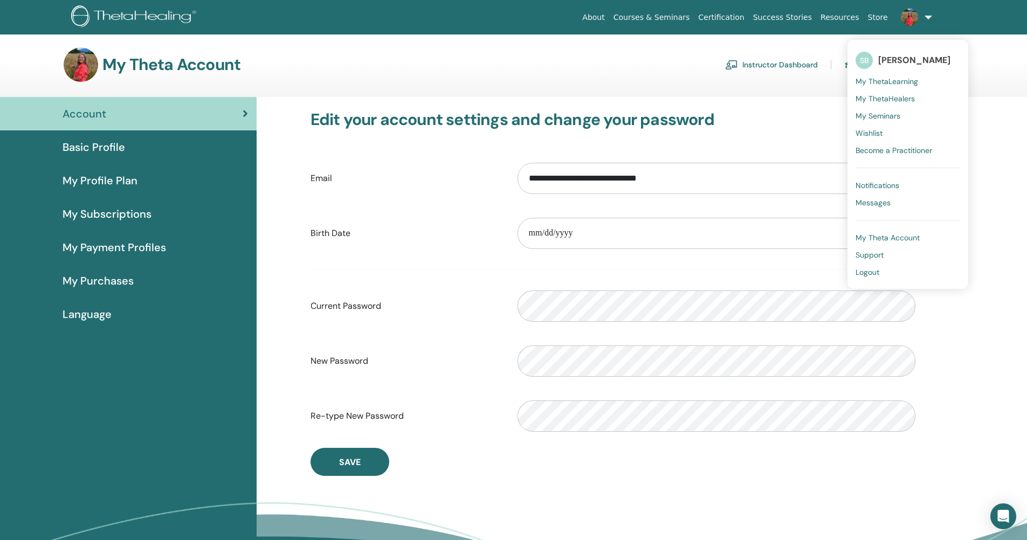
click at [107, 148] on span "Basic Profile" at bounding box center [94, 147] width 63 height 16
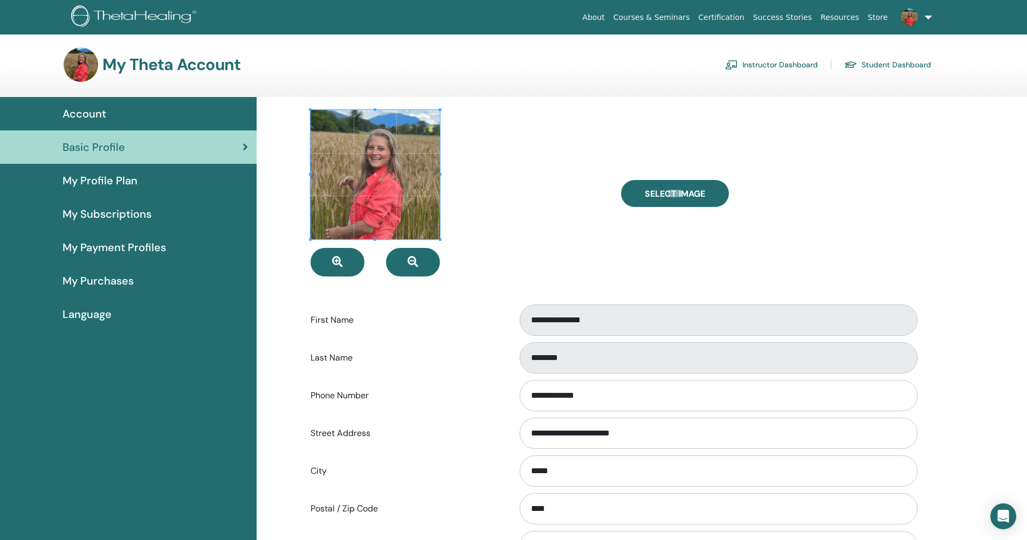
click at [758, 60] on link "Instructor Dashboard" at bounding box center [771, 64] width 93 height 17
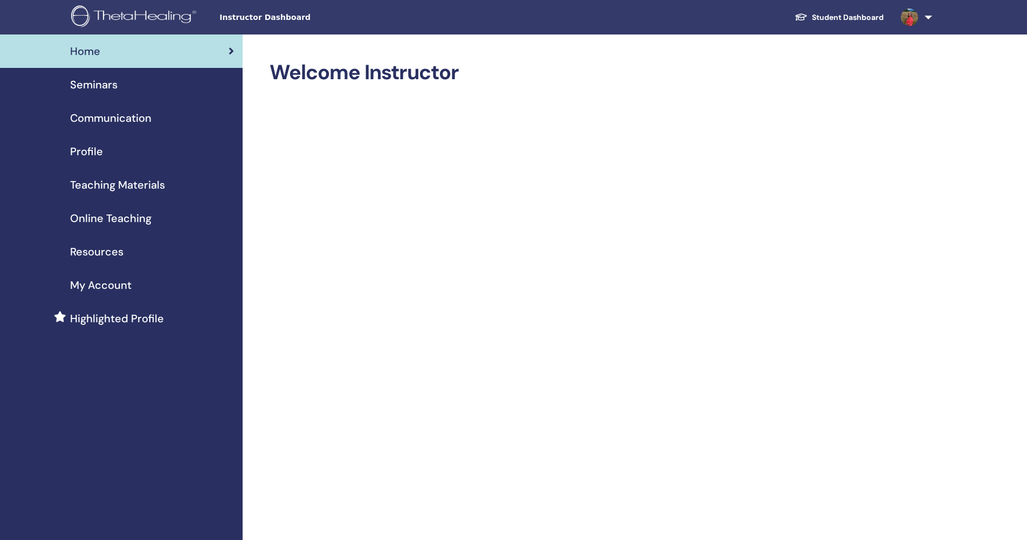
click at [107, 146] on div "Profile" at bounding box center [121, 151] width 225 height 16
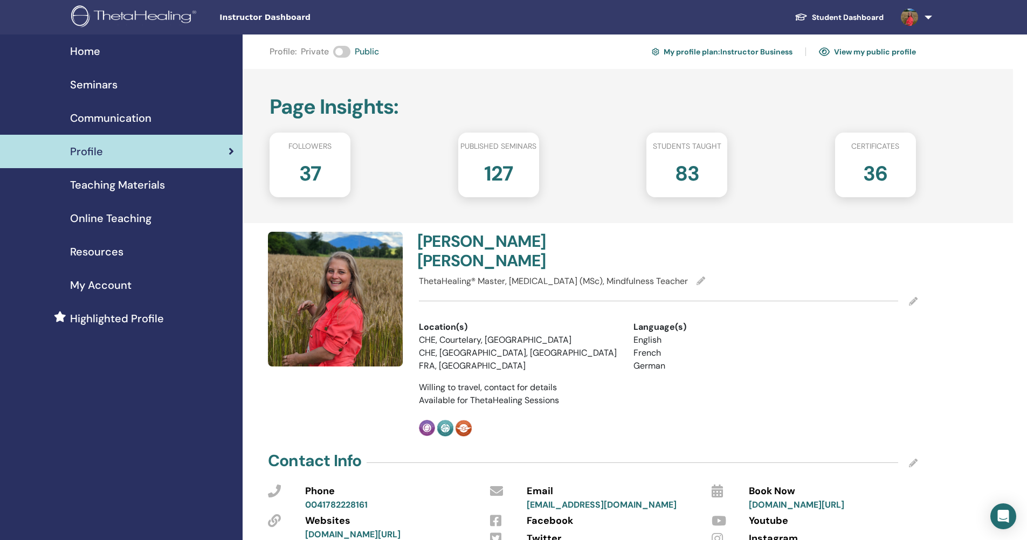
click at [342, 54] on span at bounding box center [341, 52] width 17 height 12
click at [98, 57] on span "Home" at bounding box center [85, 51] width 30 height 16
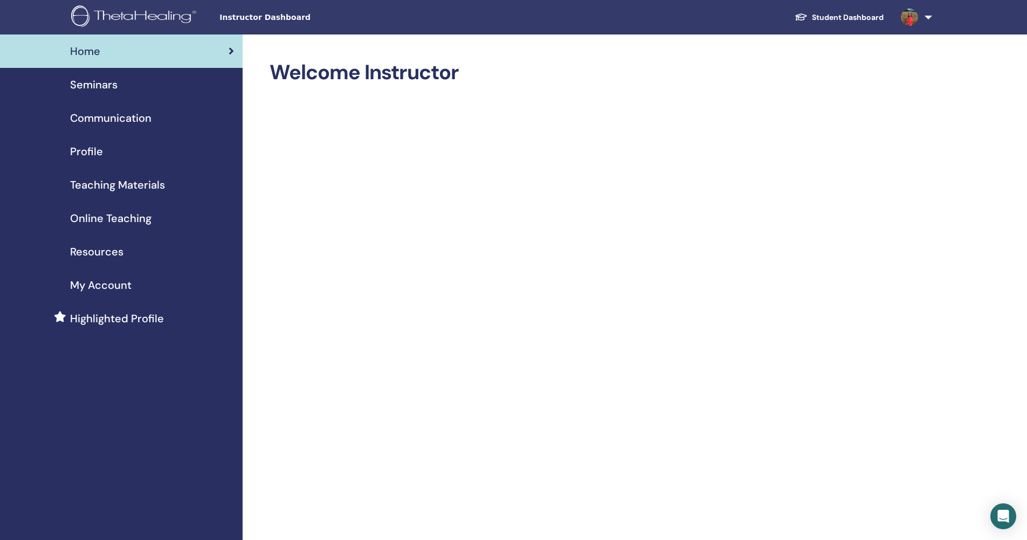
click at [97, 150] on span "Profile" at bounding box center [86, 151] width 33 height 16
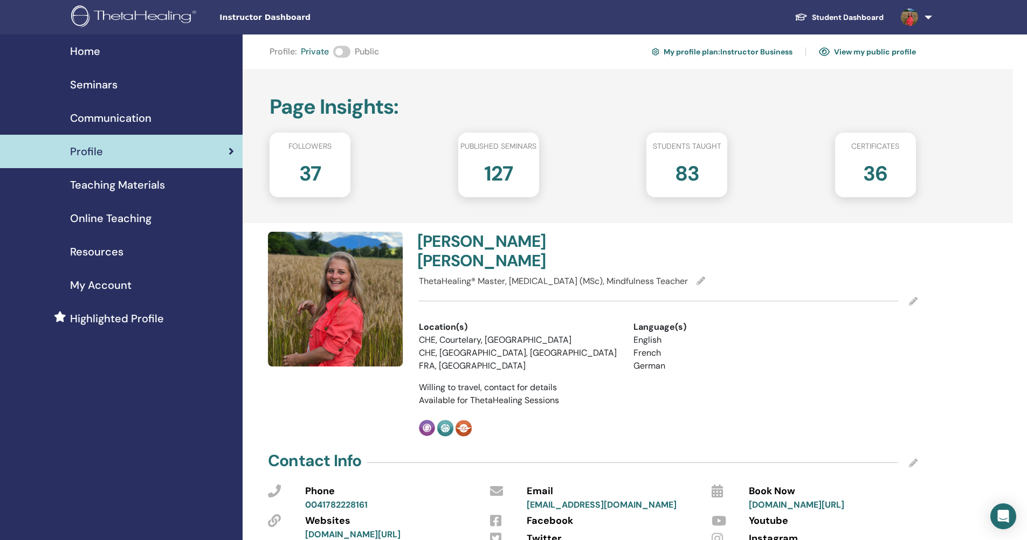
click at [91, 61] on link "Home" at bounding box center [121, 51] width 243 height 33
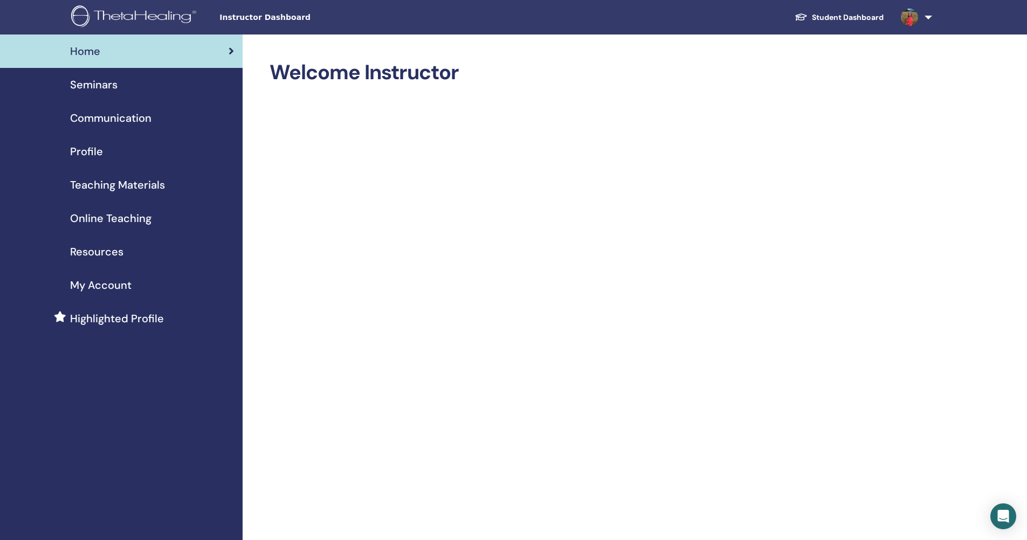
click at [113, 155] on div "Profile" at bounding box center [121, 151] width 225 height 16
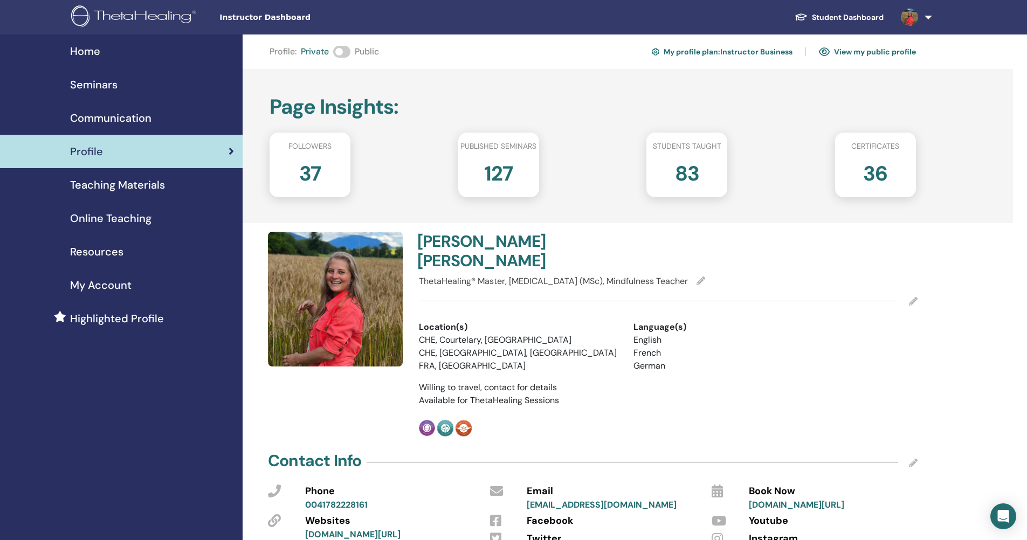
click at [479, 276] on span "ThetaHealing® Master, [MEDICAL_DATA] (MSc), Mindfulness Teacher" at bounding box center [553, 281] width 269 height 11
drag, startPoint x: 421, startPoint y: 262, endPoint x: 673, endPoint y: 265, distance: 252.3
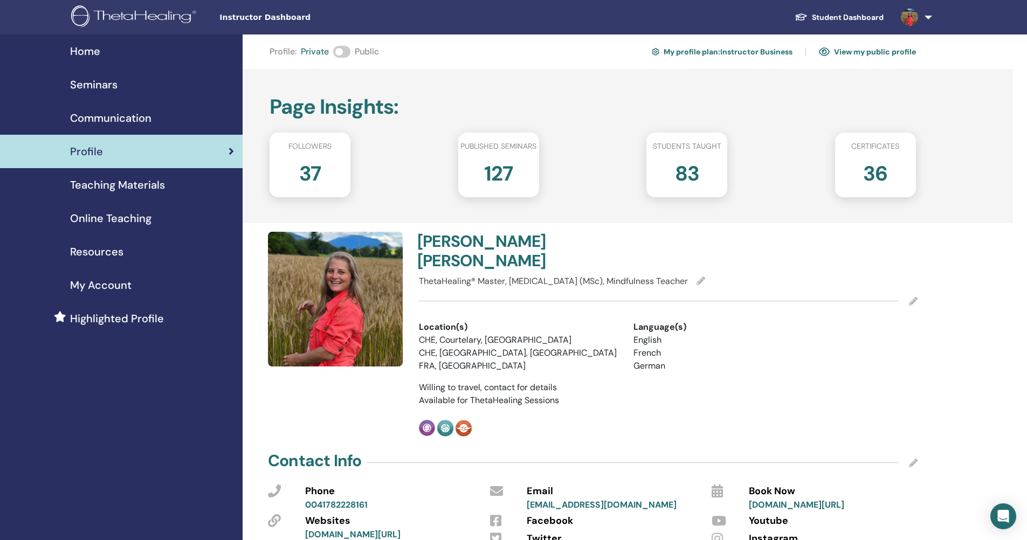
click at [673, 275] on div "ThetaHealing® Master, Psychologist (MSc), Mindfulness Teacher" at bounding box center [668, 281] width 499 height 13
drag, startPoint x: 672, startPoint y: 261, endPoint x: 412, endPoint y: 261, distance: 259.3
click at [412, 261] on div "Simona-Viktoria Balsiger ThetaHealing® Master, Psychologist (MSc), Mindfulness …" at bounding box center [668, 334] width 512 height 205
click at [429, 276] on span "ThetaHealing® Master, Psychologist (MSc), Mindfulness Teacher" at bounding box center [553, 281] width 269 height 11
click at [134, 60] on link "Home" at bounding box center [121, 51] width 243 height 33
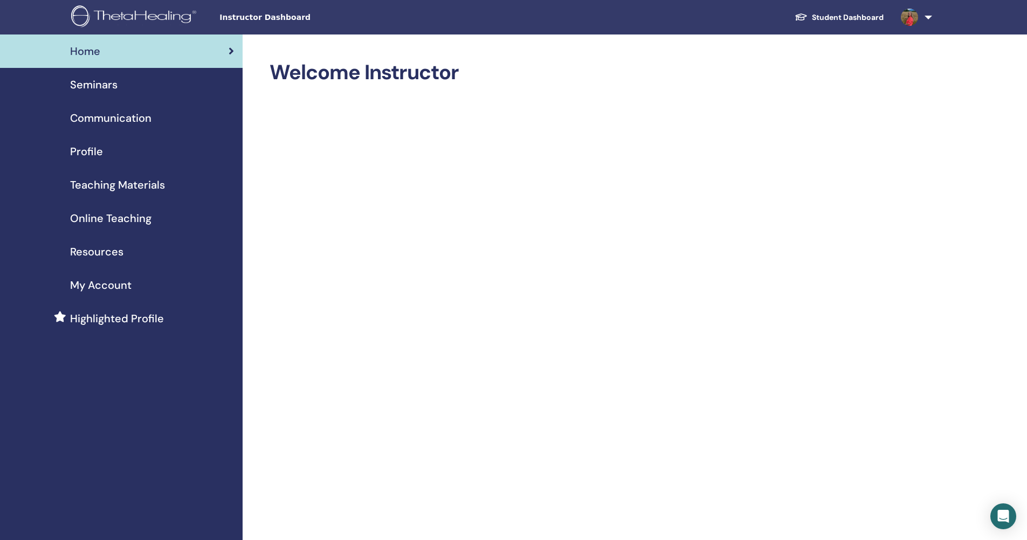
click at [140, 144] on div "Profile" at bounding box center [121, 151] width 225 height 16
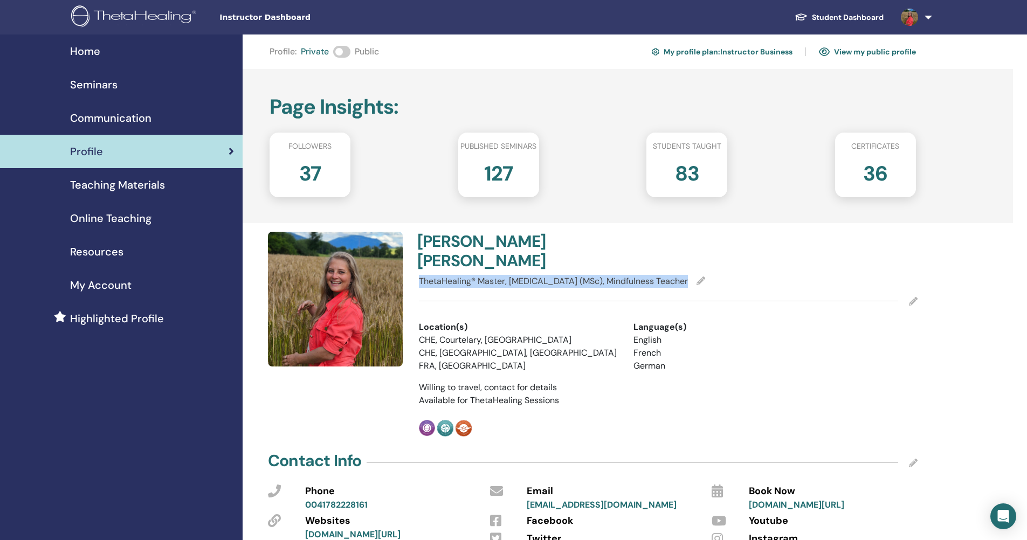
drag, startPoint x: 670, startPoint y: 263, endPoint x: 420, endPoint y: 265, distance: 250.2
click at [420, 275] on div "ThetaHealing® Master, Psychologist (MSc), Mindfulness Teacher" at bounding box center [668, 281] width 499 height 13
click at [420, 276] on span "ThetaHealing® Master, Psychologist (MSc), Mindfulness Teacher" at bounding box center [553, 281] width 269 height 11
drag, startPoint x: 419, startPoint y: 261, endPoint x: 671, endPoint y: 260, distance: 251.8
click at [671, 275] on div "ThetaHealing® Master, Psychologist (MSc), Mindfulness Teacher" at bounding box center [668, 281] width 499 height 13
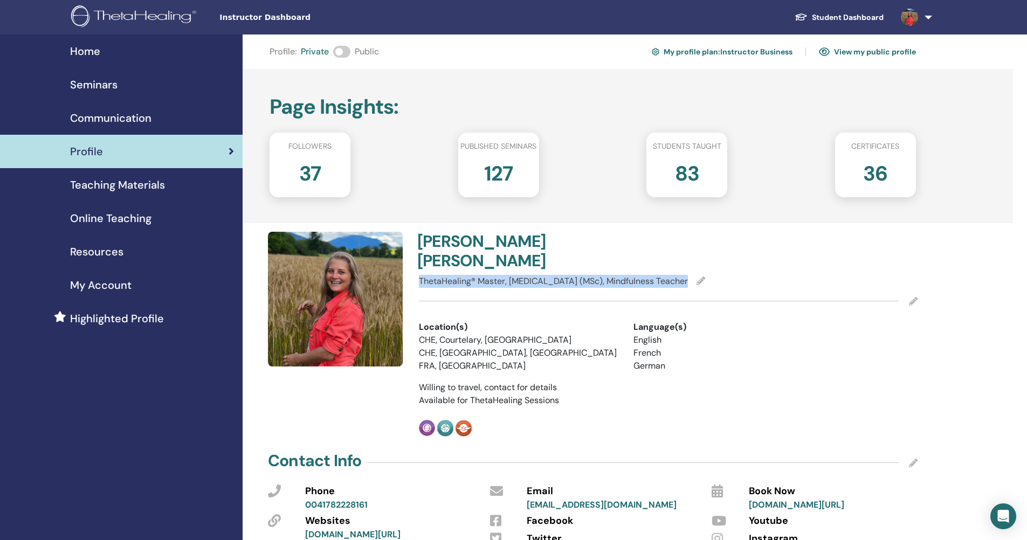
click at [122, 59] on link "Home" at bounding box center [121, 51] width 243 height 33
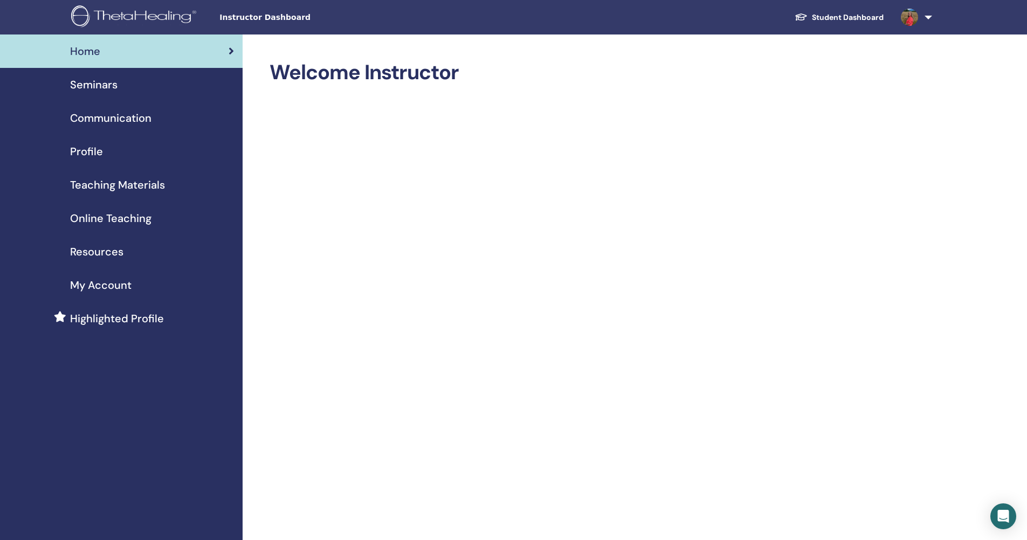
click at [136, 92] on div "Seminars" at bounding box center [121, 85] width 225 height 16
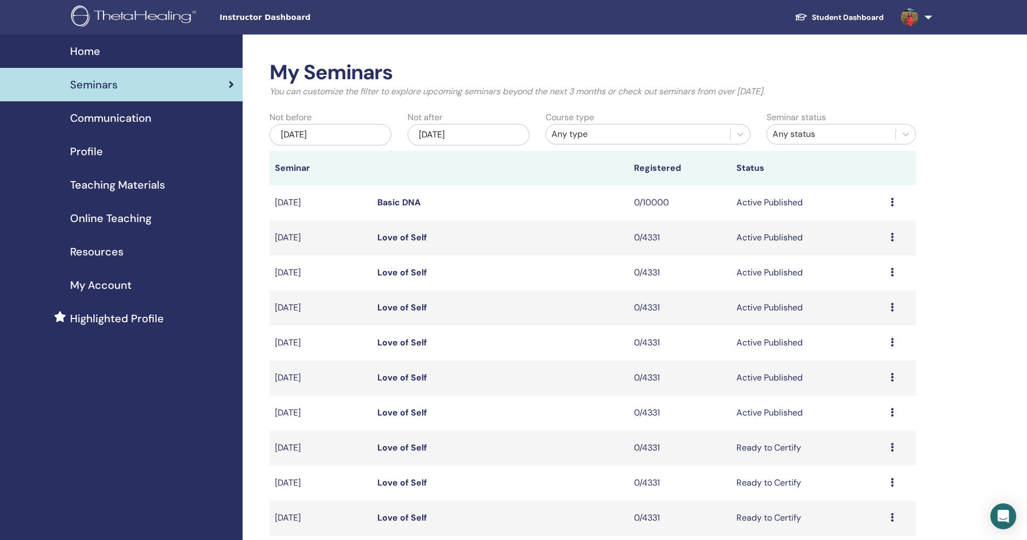
click at [144, 155] on div "Profile" at bounding box center [121, 151] width 225 height 16
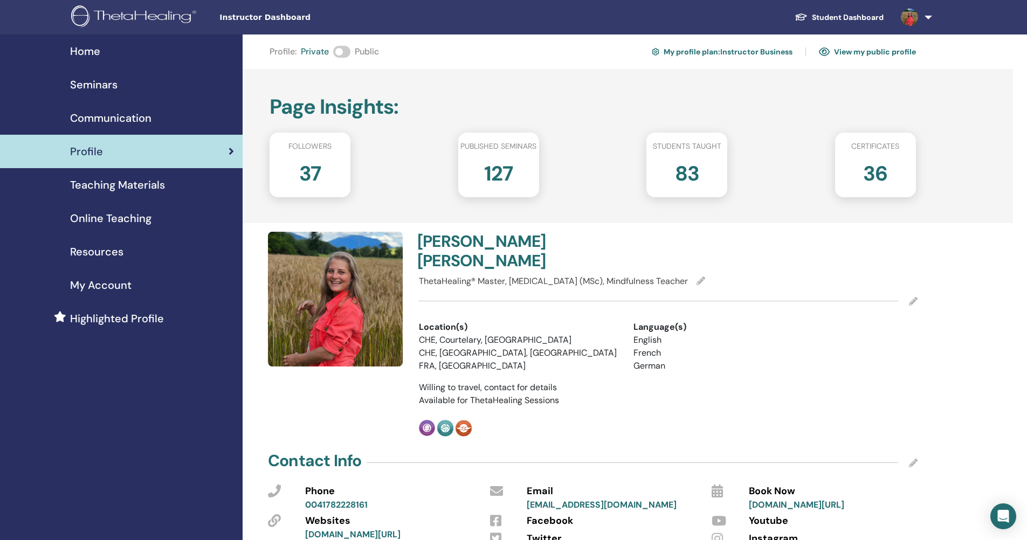
click at [920, 19] on span at bounding box center [910, 16] width 26 height 9
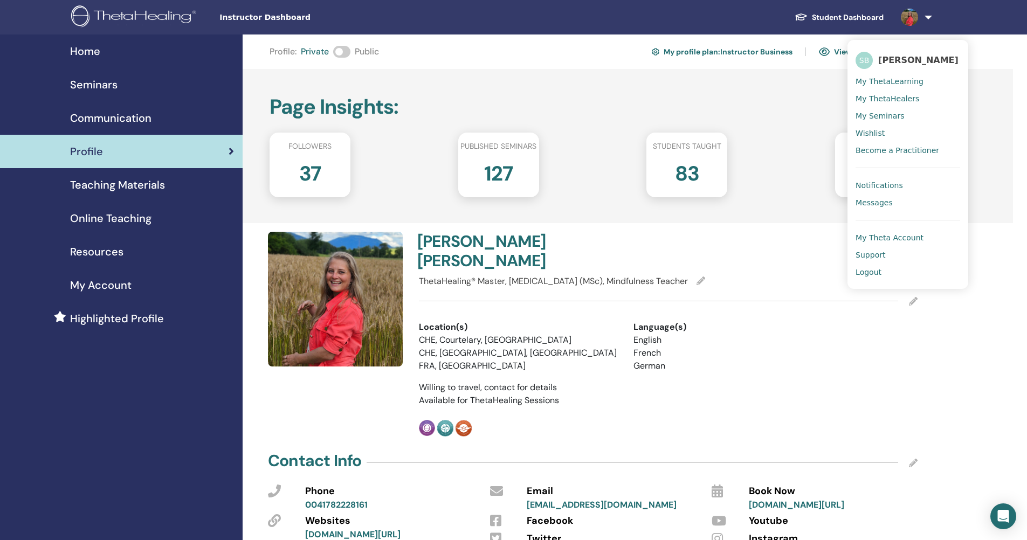
click at [876, 276] on span "Logout" at bounding box center [869, 272] width 26 height 10
